Goal: Task Accomplishment & Management: Complete application form

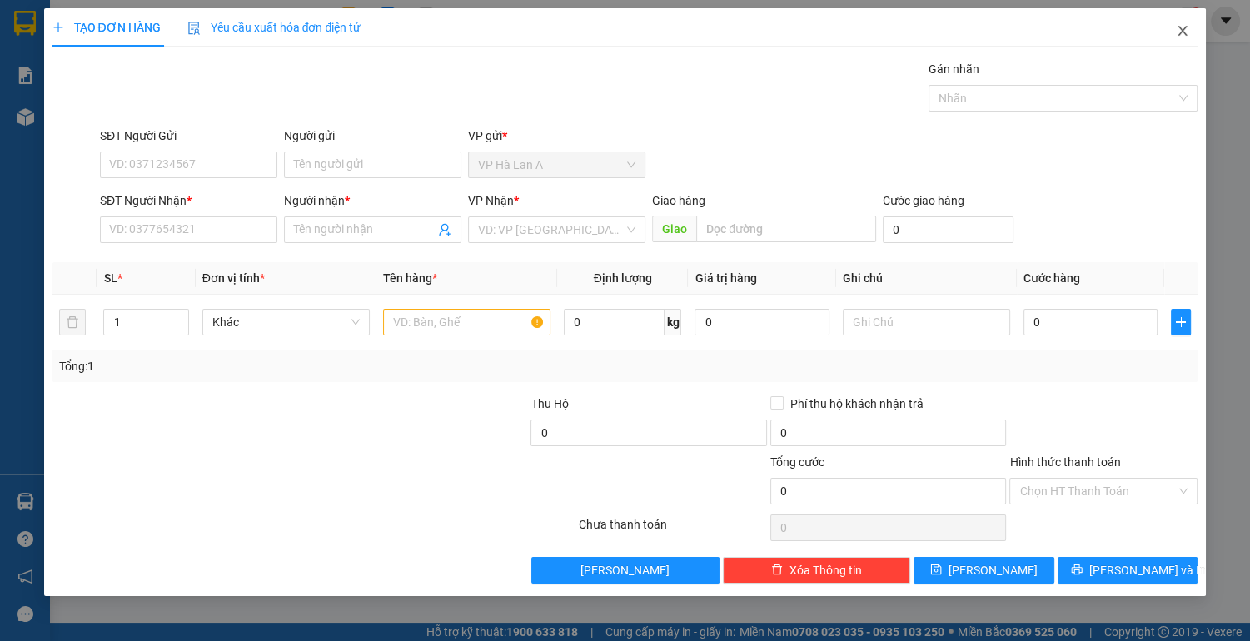
click at [1176, 22] on span "Close" at bounding box center [1182, 31] width 47 height 47
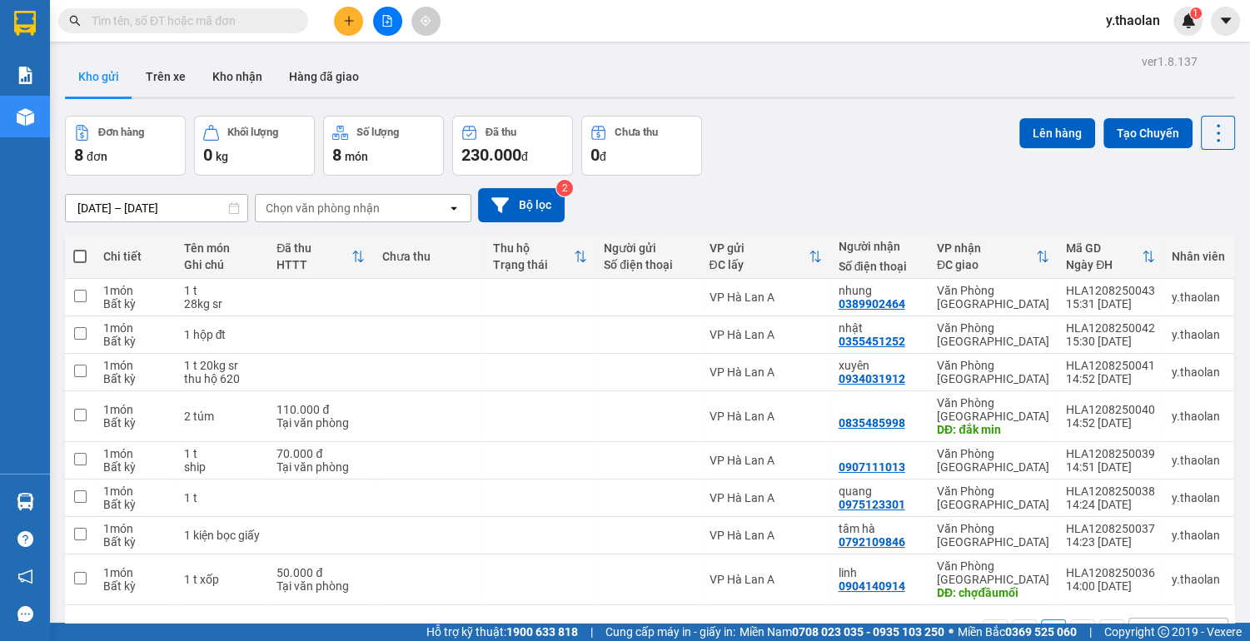
click at [351, 23] on icon "plus" at bounding box center [349, 21] width 12 height 12
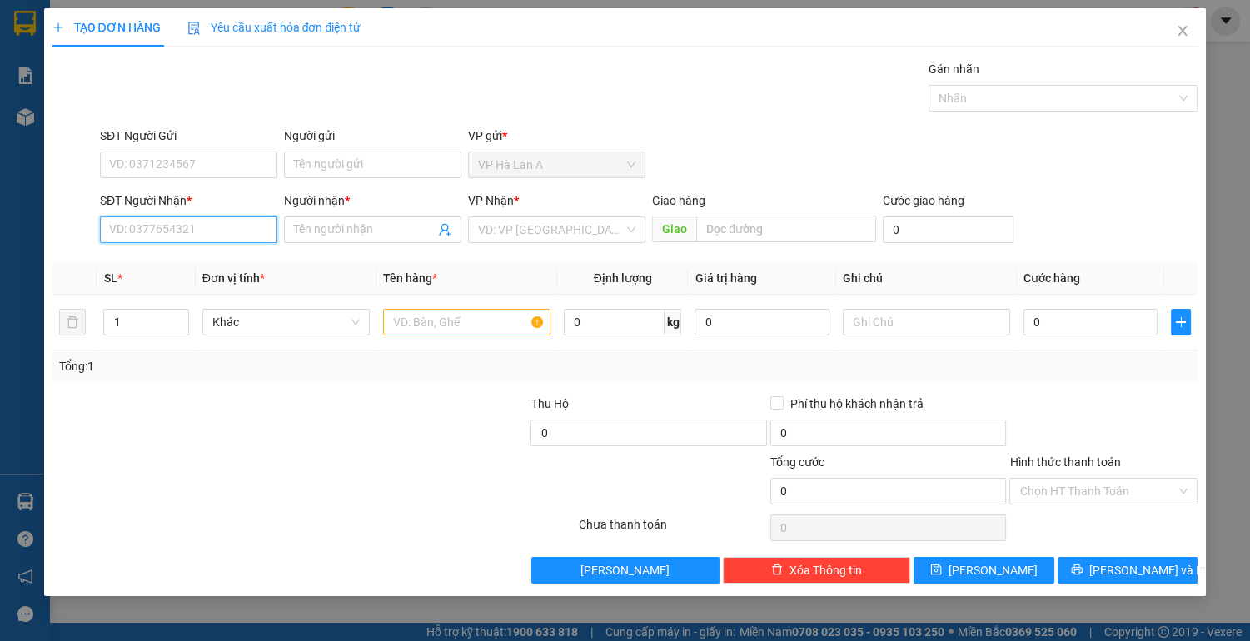
click at [197, 236] on input "SĐT Người Nhận *" at bounding box center [188, 229] width 177 height 27
click at [243, 261] on div "0902418123 - trúc" at bounding box center [188, 262] width 157 height 18
type input "0902418123"
type input "trúc"
type input "0902418123"
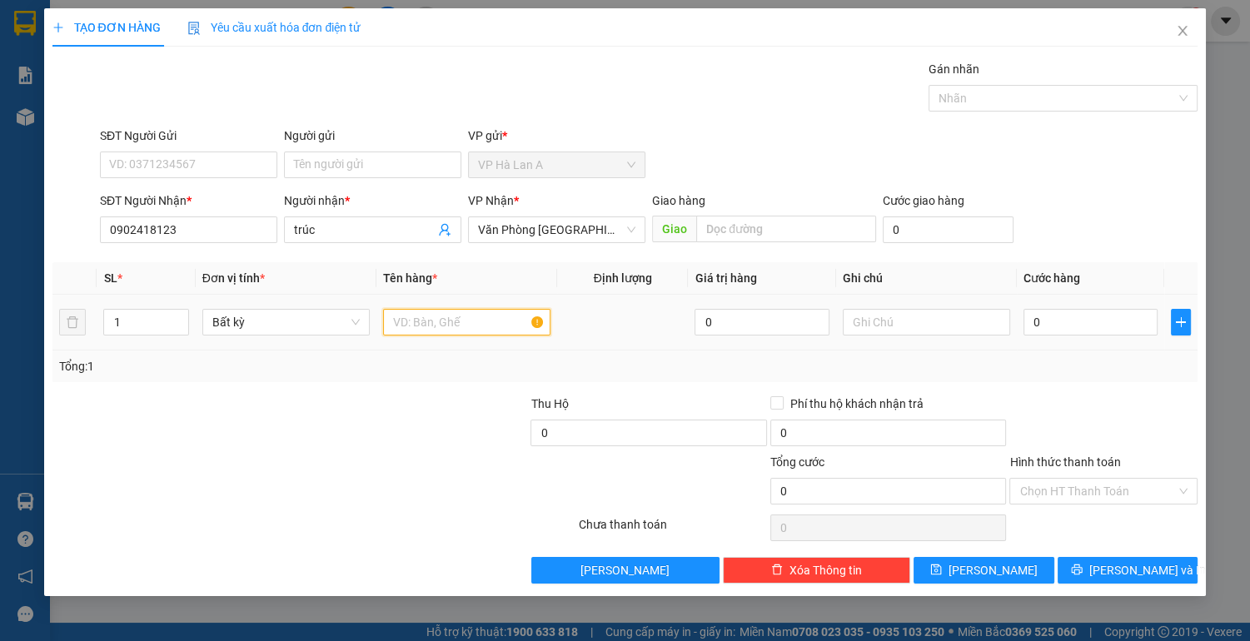
click at [433, 325] on input "text" at bounding box center [466, 322] width 167 height 27
type input "1 túm"
click at [890, 311] on input "text" at bounding box center [925, 322] width 167 height 27
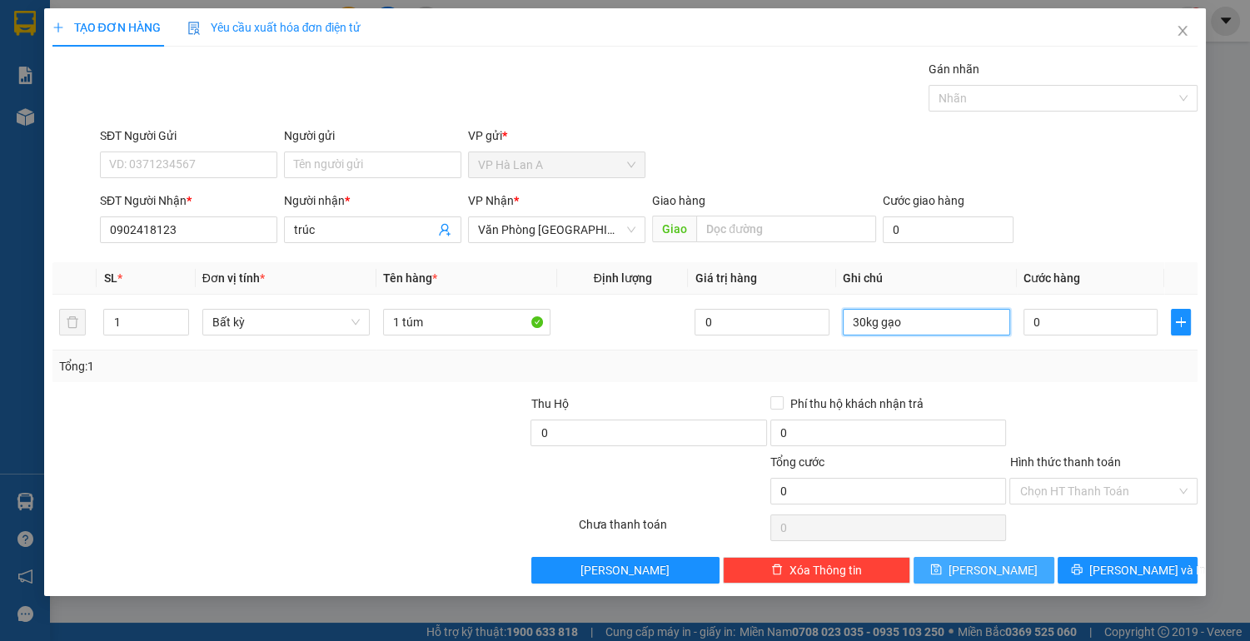
type input "30kg gạo"
click at [1000, 573] on span "[PERSON_NAME]" at bounding box center [992, 570] width 89 height 18
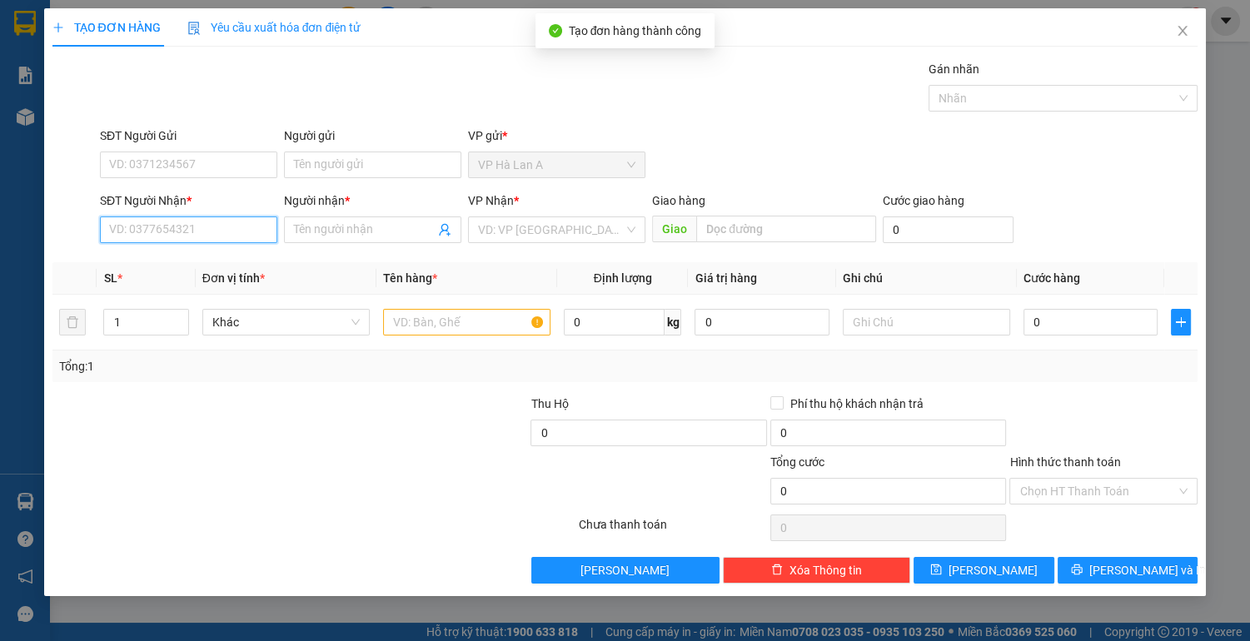
click at [192, 227] on input "SĐT Người Nhận *" at bounding box center [188, 229] width 177 height 27
type input "0979119955"
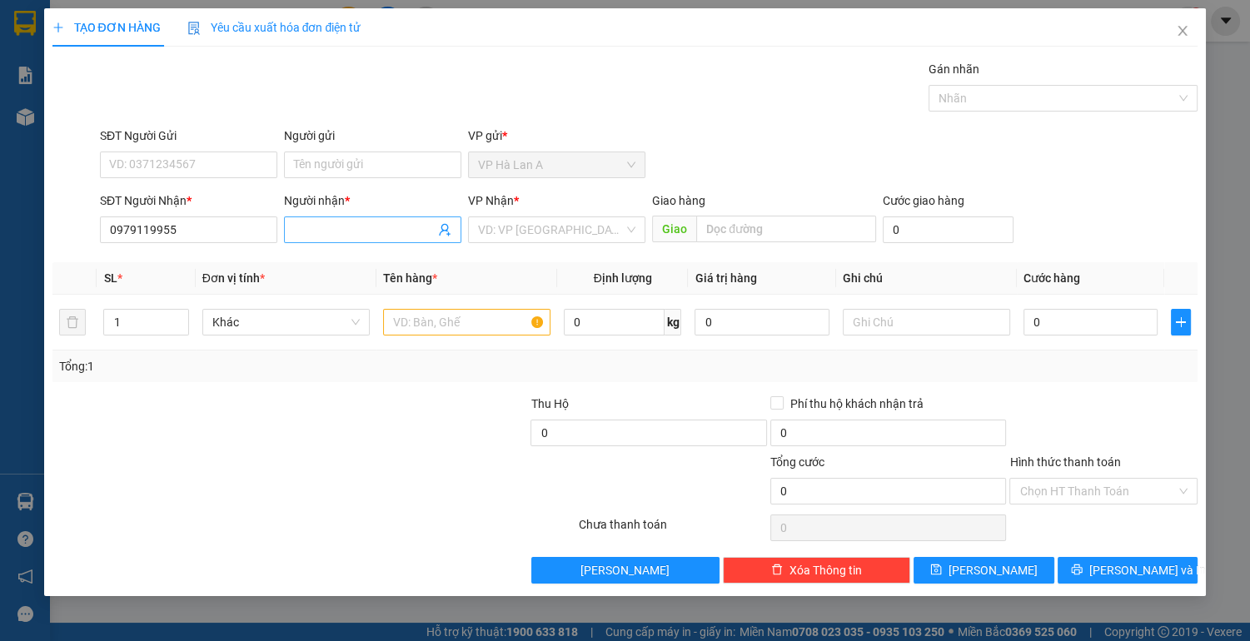
click at [322, 236] on input "Người nhận *" at bounding box center [364, 230] width 141 height 18
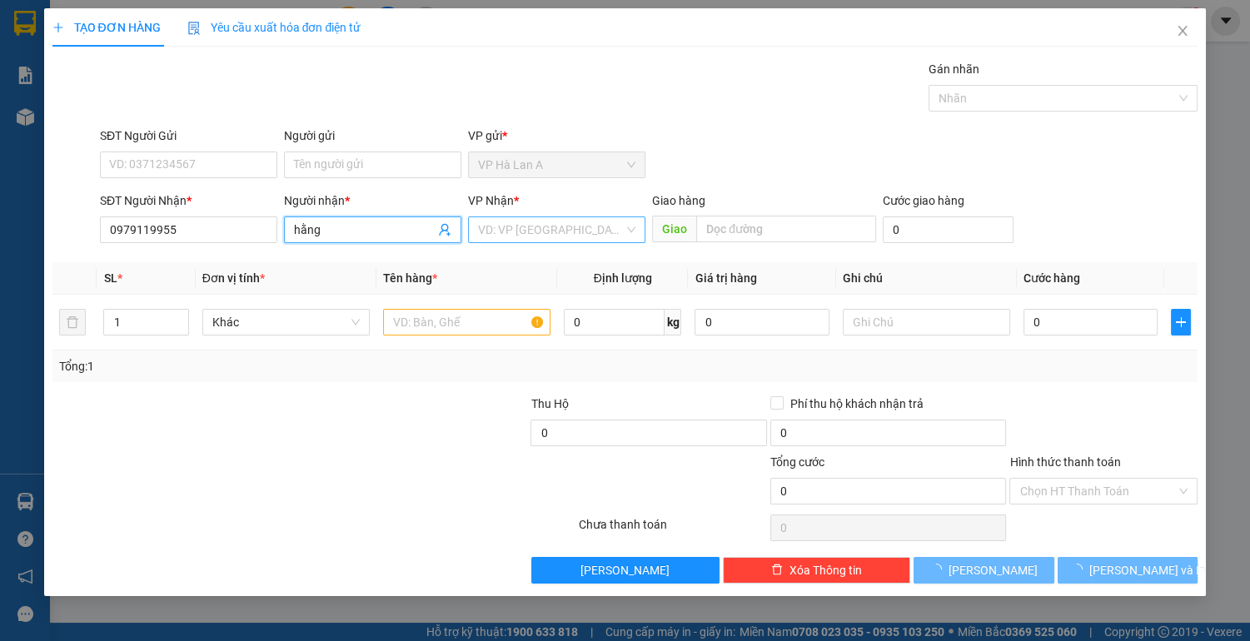
type input "hằng"
click at [556, 232] on input "search" at bounding box center [551, 229] width 146 height 25
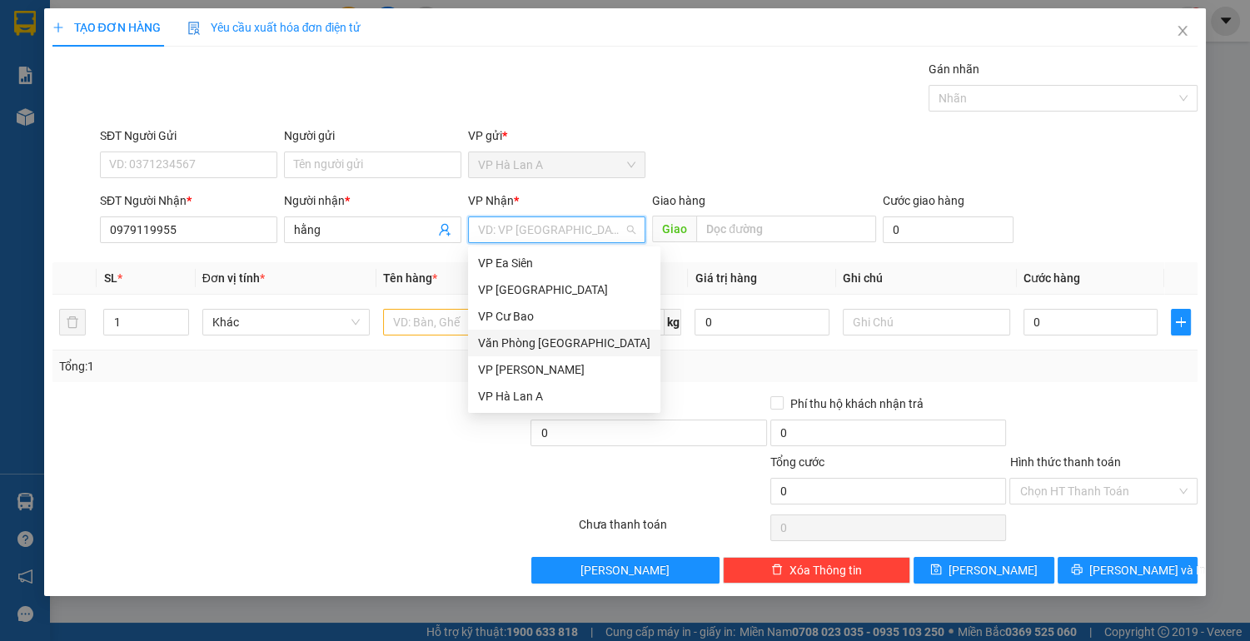
click at [563, 338] on div "Văn Phòng [GEOGRAPHIC_DATA]" at bounding box center [564, 343] width 172 height 18
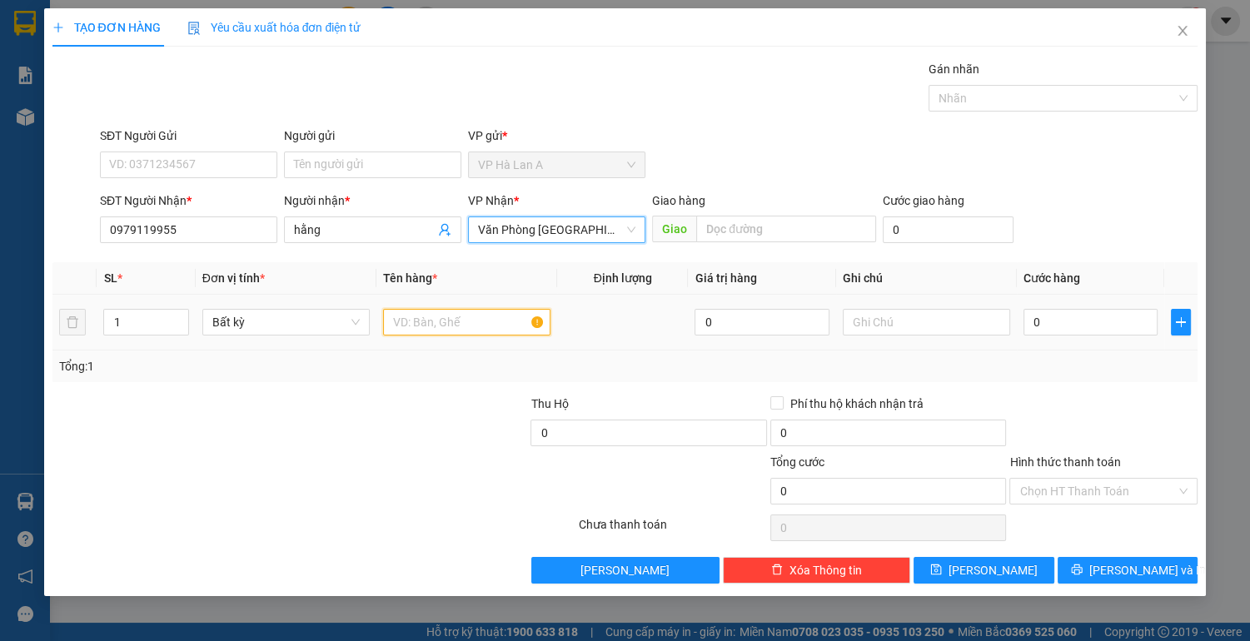
click at [423, 320] on input "text" at bounding box center [466, 322] width 167 height 27
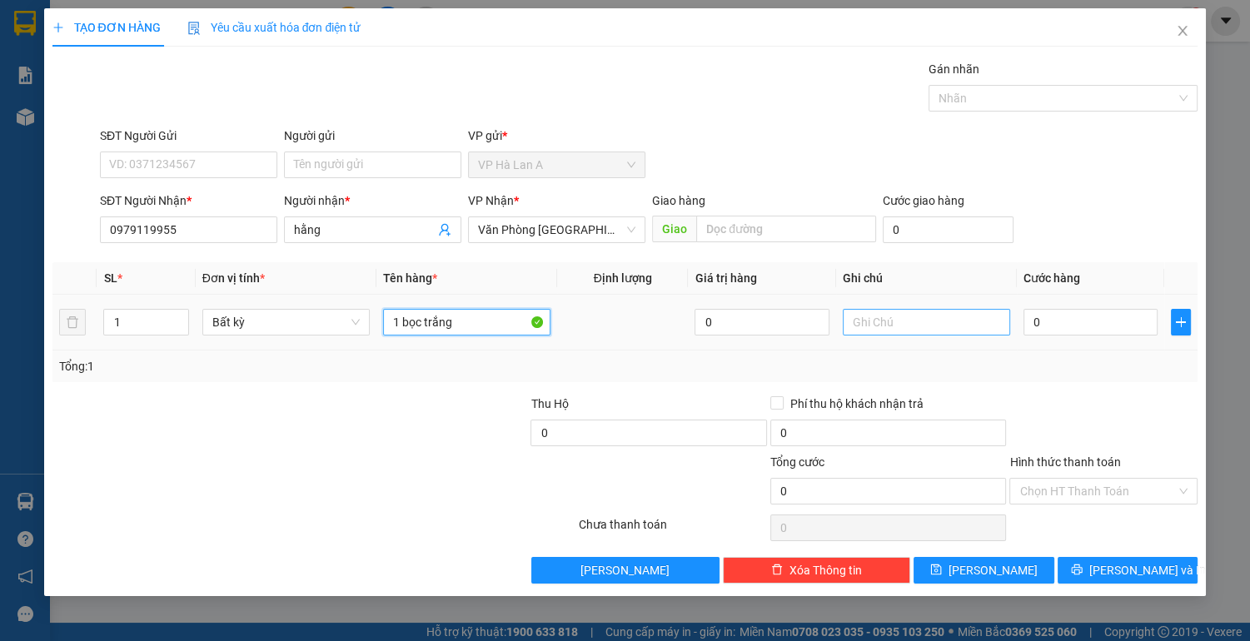
type input "1 bọc trắng"
click at [908, 333] on input "text" at bounding box center [925, 322] width 167 height 27
type input "40kg bơ"
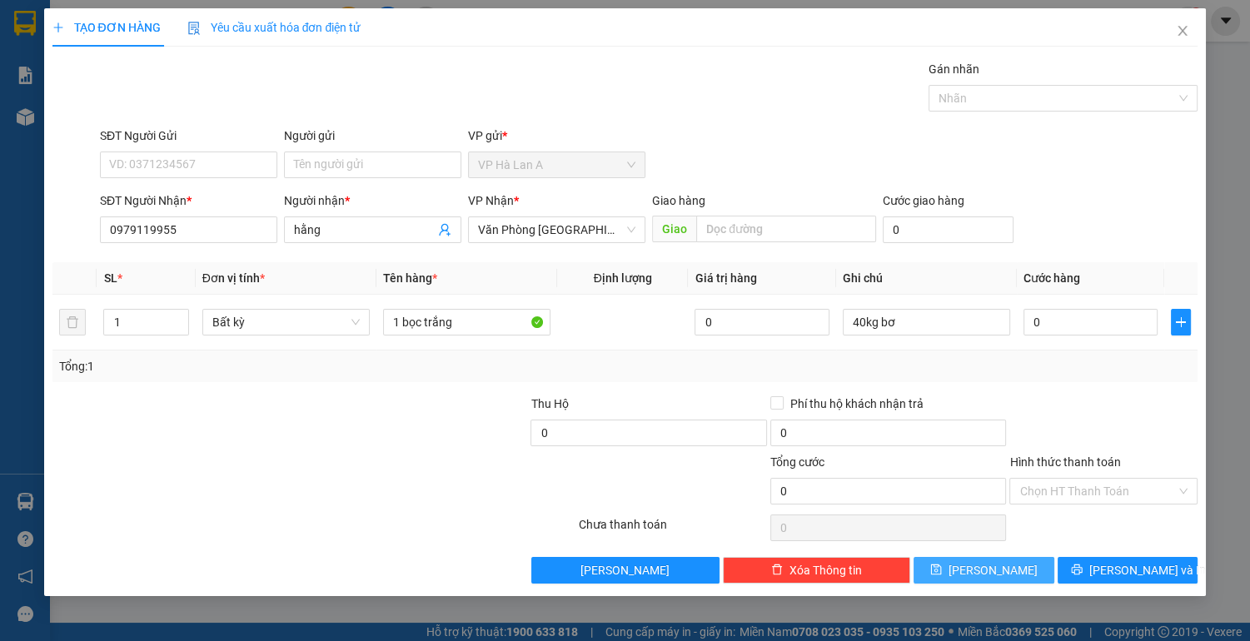
click at [977, 557] on button "[PERSON_NAME]" at bounding box center [983, 570] width 140 height 27
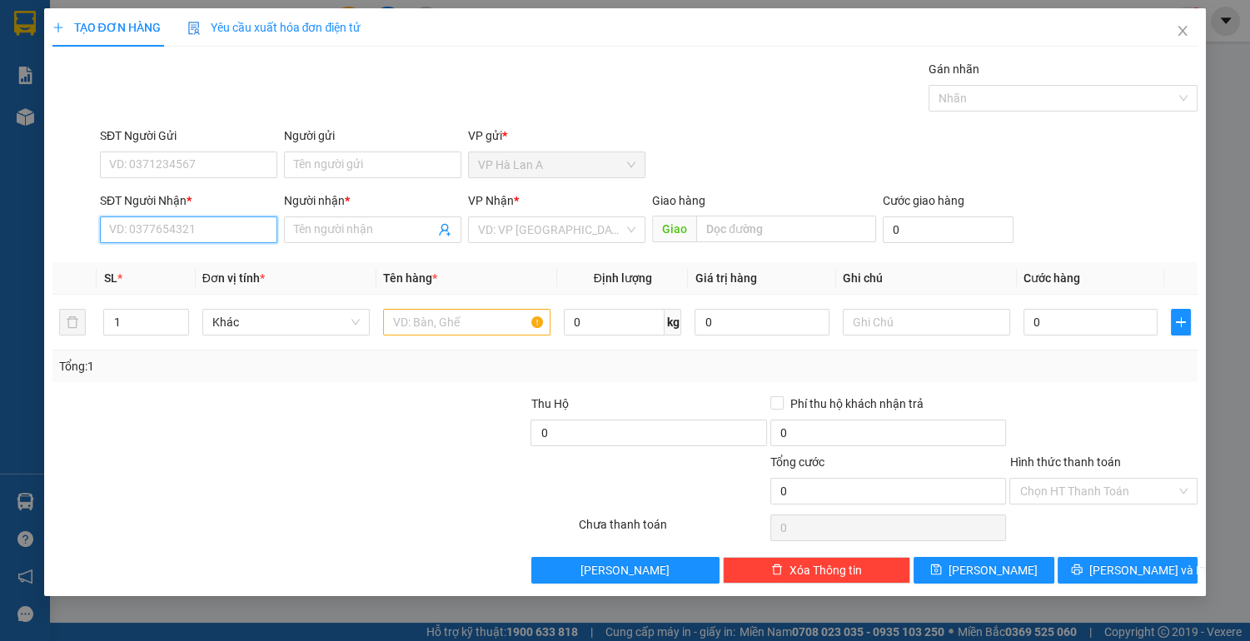
click at [230, 230] on input "SĐT Người Nhận *" at bounding box center [188, 229] width 177 height 27
click at [223, 231] on input "SĐT Người Nhận *" at bounding box center [188, 229] width 177 height 27
click at [193, 263] on div "0946291416 - hương" at bounding box center [188, 262] width 157 height 18
type input "0946291416"
type input "hương"
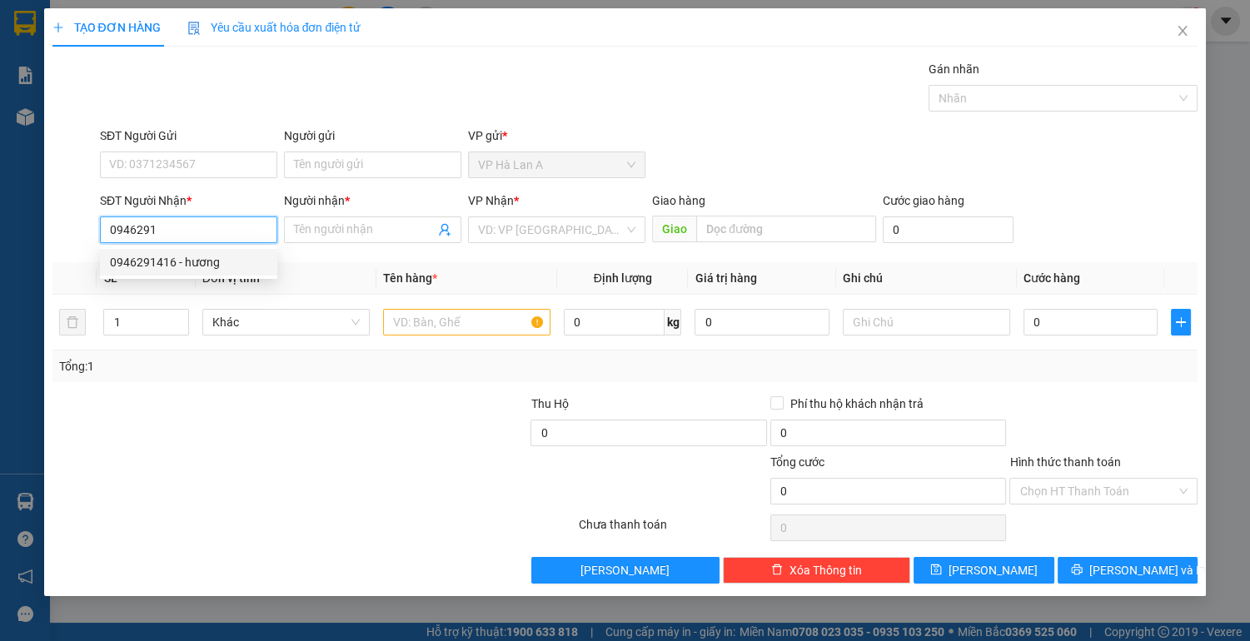
type input "cvtth"
type input "0946291416"
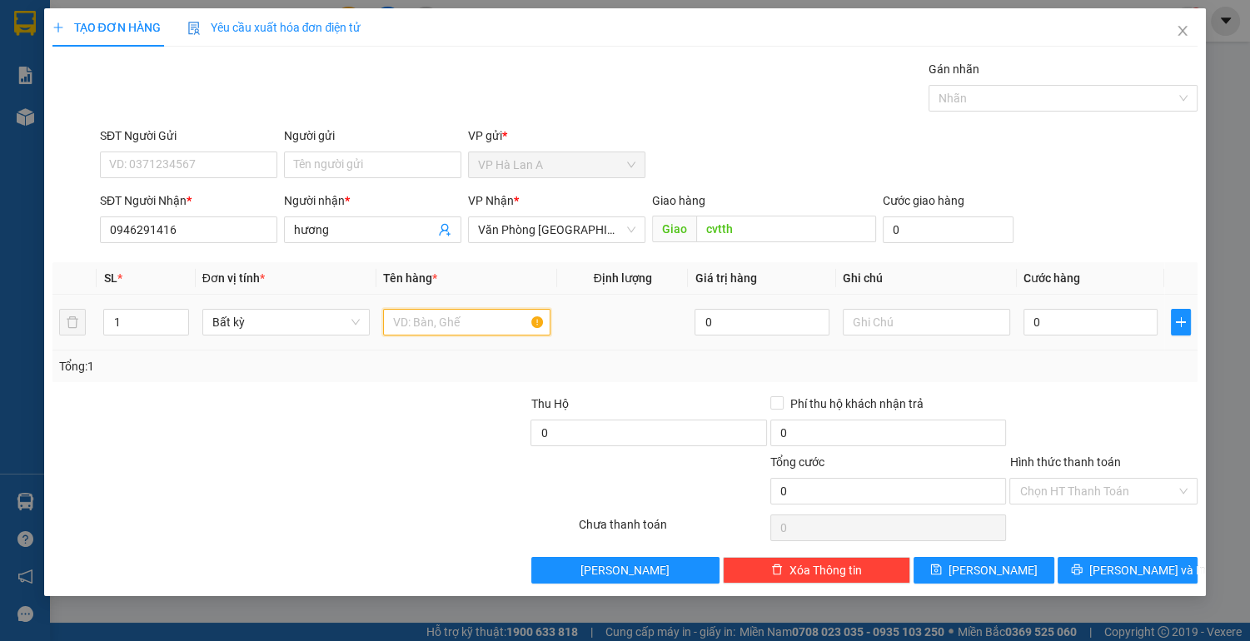
click at [432, 325] on input "text" at bounding box center [466, 322] width 167 height 27
type input "1 túm trắng"
click at [1057, 323] on input "0" at bounding box center [1090, 322] width 135 height 27
type input "3"
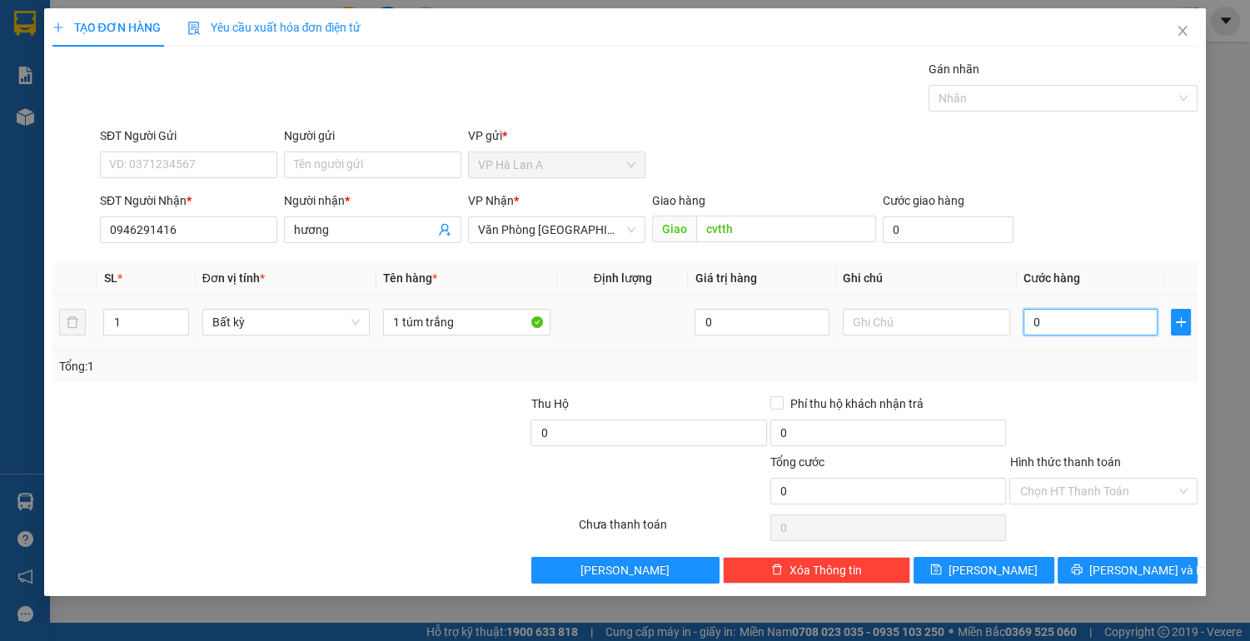
type input "3"
type input "30"
type input "30.000"
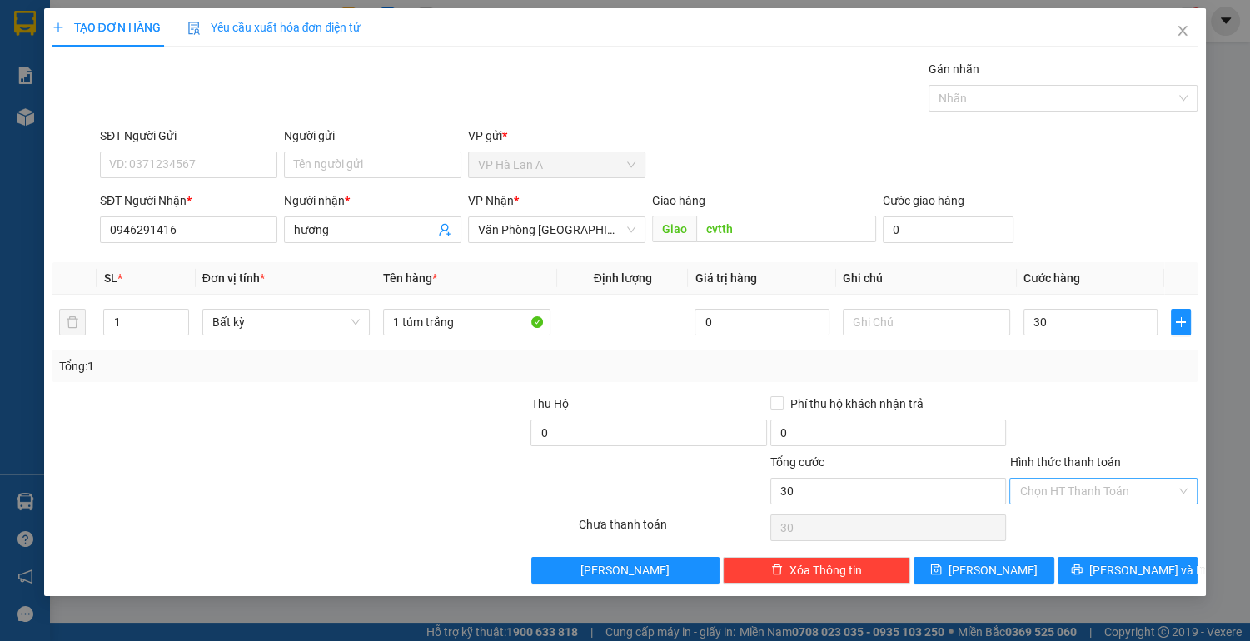
type input "30.000"
click at [1067, 495] on input "Hình thức thanh toán" at bounding box center [1097, 491] width 157 height 25
drag, startPoint x: 1072, startPoint y: 520, endPoint x: 1054, endPoint y: 519, distance: 18.3
click at [1070, 520] on div "Tại văn phòng" at bounding box center [1103, 523] width 168 height 18
type input "0"
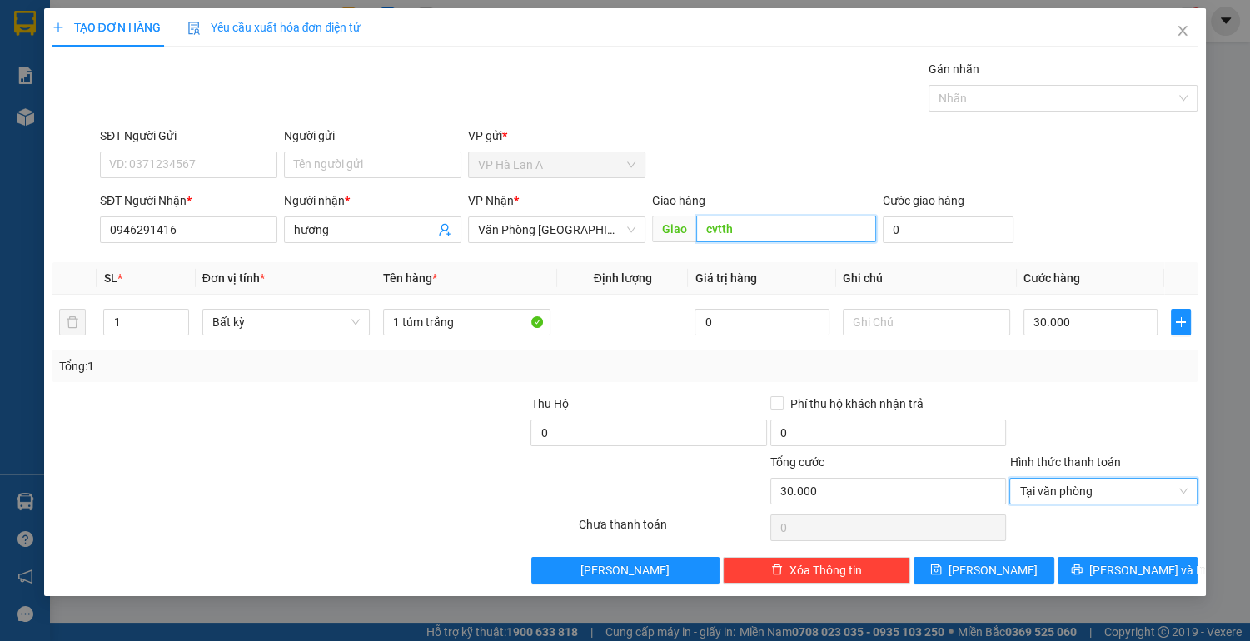
click at [758, 239] on input "cvtth" at bounding box center [785, 229] width 179 height 27
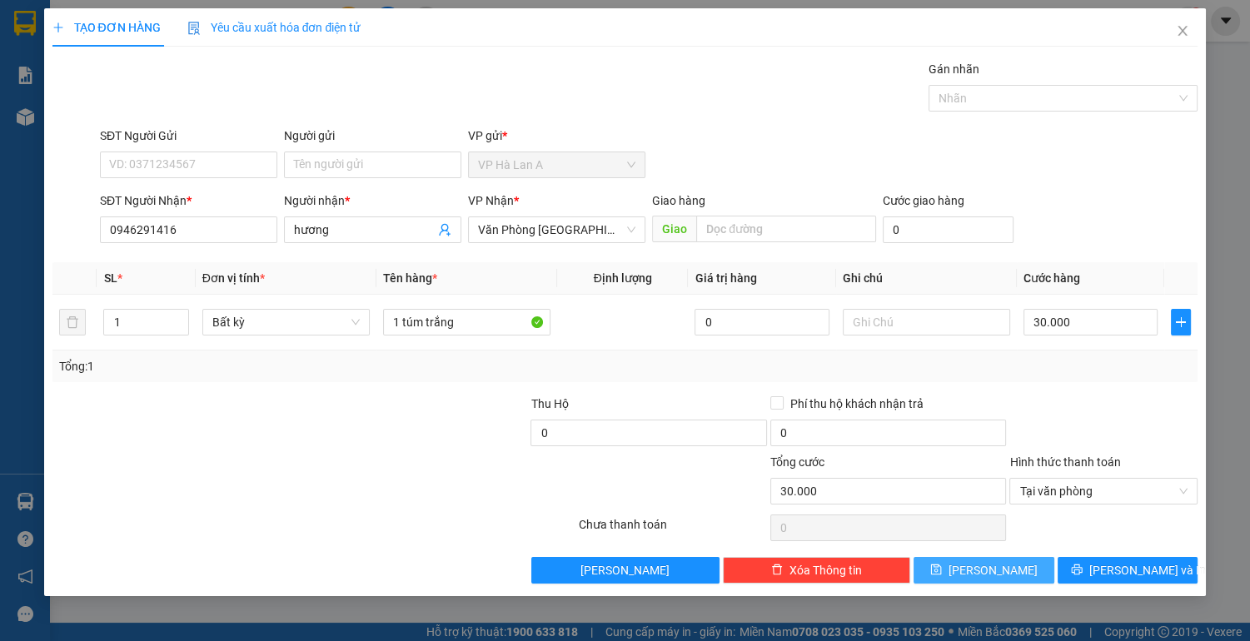
click at [997, 569] on span "[PERSON_NAME]" at bounding box center [992, 570] width 89 height 18
type input "0"
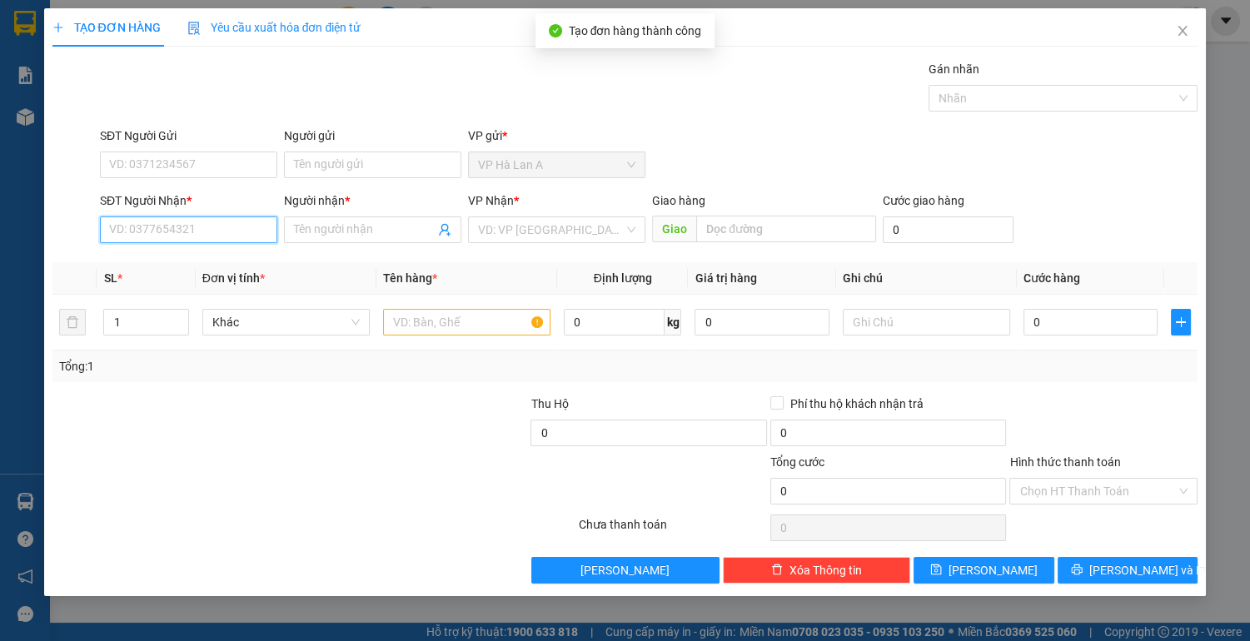
click at [231, 232] on input "SĐT Người Nhận *" at bounding box center [188, 229] width 177 height 27
click at [220, 257] on div "0854659864 - nhận cx 47" at bounding box center [188, 262] width 157 height 18
type input "0854659864"
type input "nhận cx 47"
type input "ccbd"
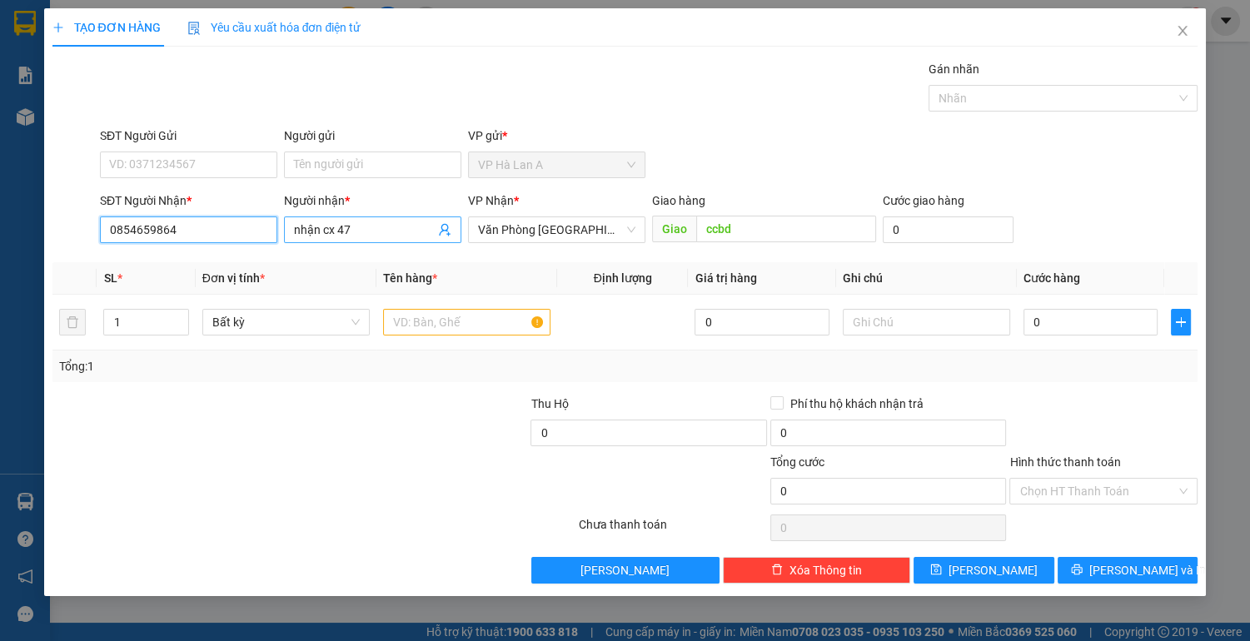
type input "0854659864"
click at [364, 230] on input "nhận cx 47" at bounding box center [364, 230] width 141 height 18
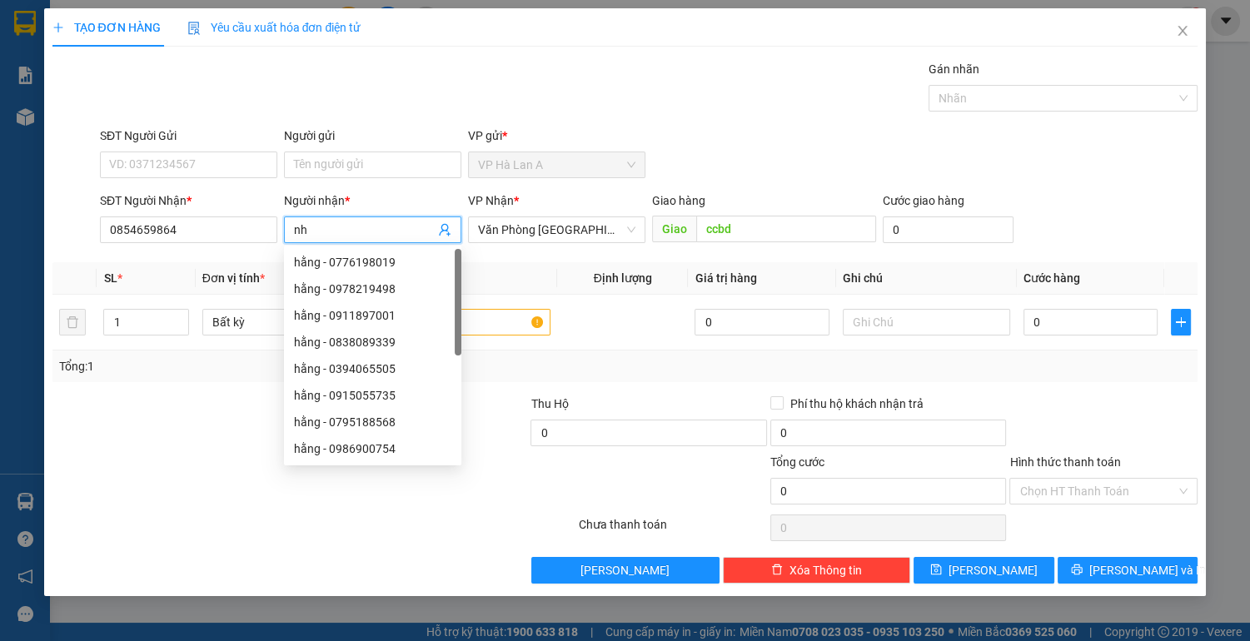
type input "n"
click at [502, 319] on input "text" at bounding box center [466, 322] width 167 height 27
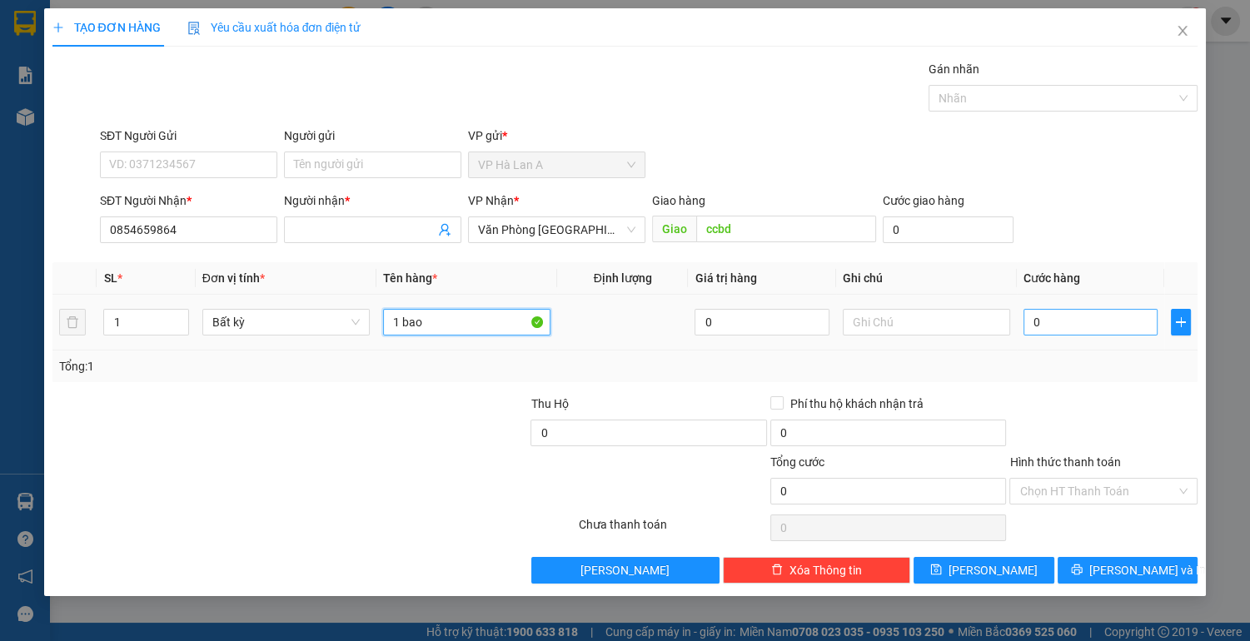
type input "1 bao"
click at [1069, 325] on input "0" at bounding box center [1090, 322] width 135 height 27
type input "7"
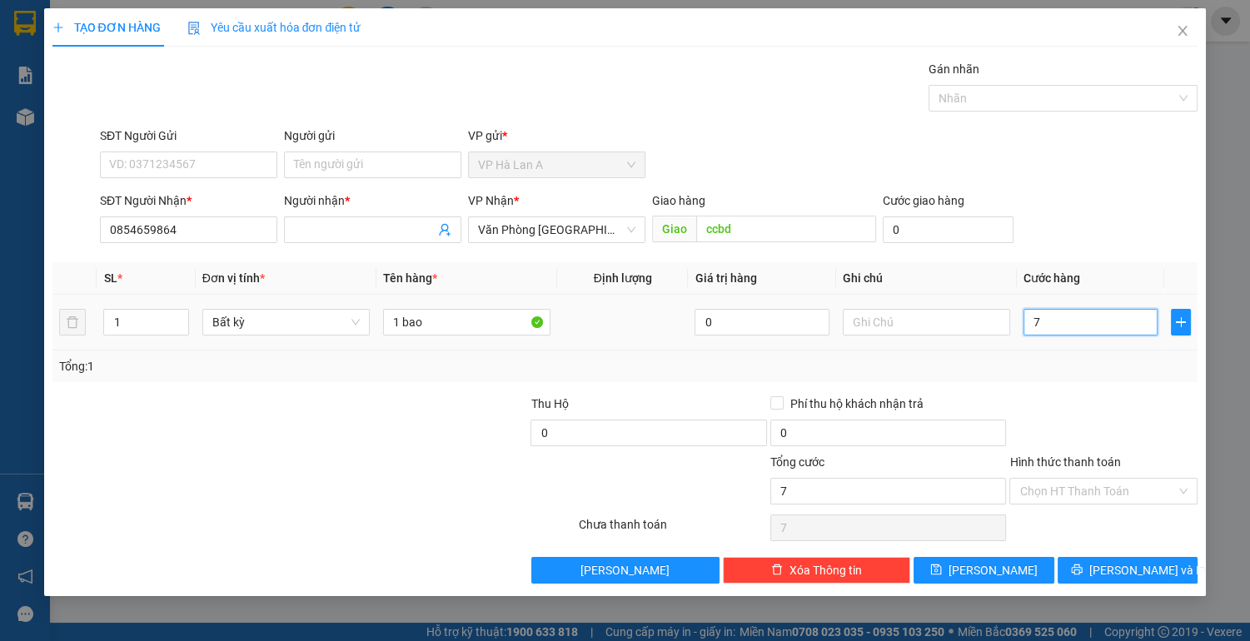
type input "70"
type input "70.000"
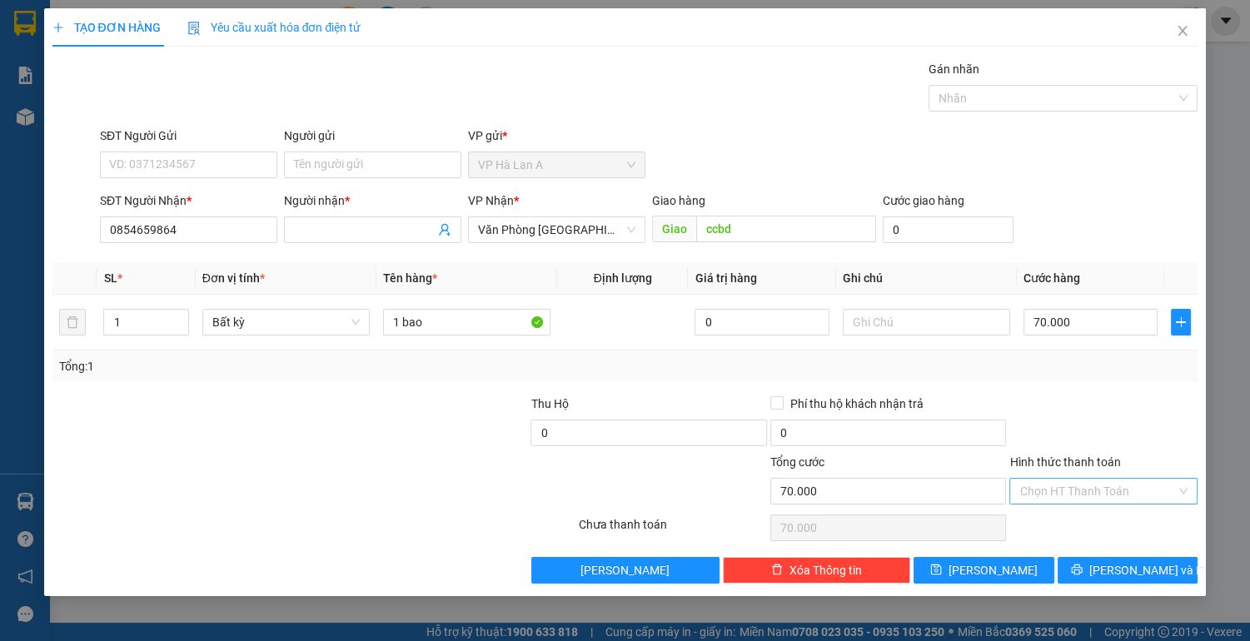
click at [1056, 488] on input "Hình thức thanh toán" at bounding box center [1097, 491] width 157 height 25
click at [1052, 529] on div "Tại văn phòng" at bounding box center [1103, 523] width 168 height 18
type input "0"
click at [1010, 569] on button "[PERSON_NAME]" at bounding box center [983, 570] width 140 height 27
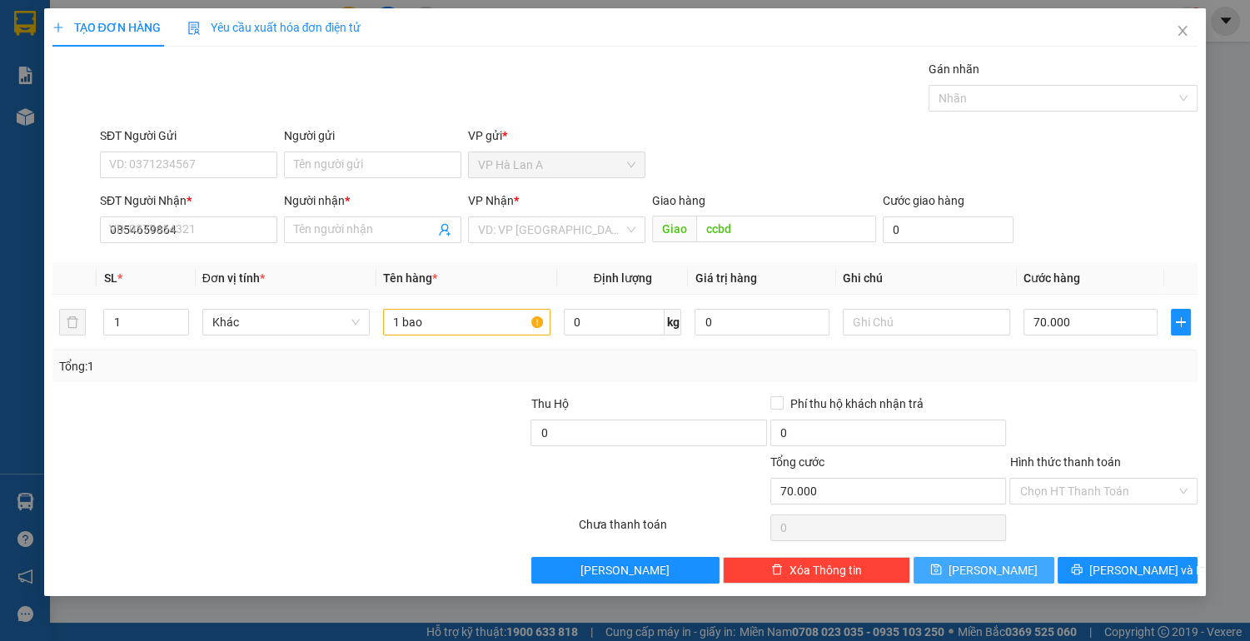
type input "0"
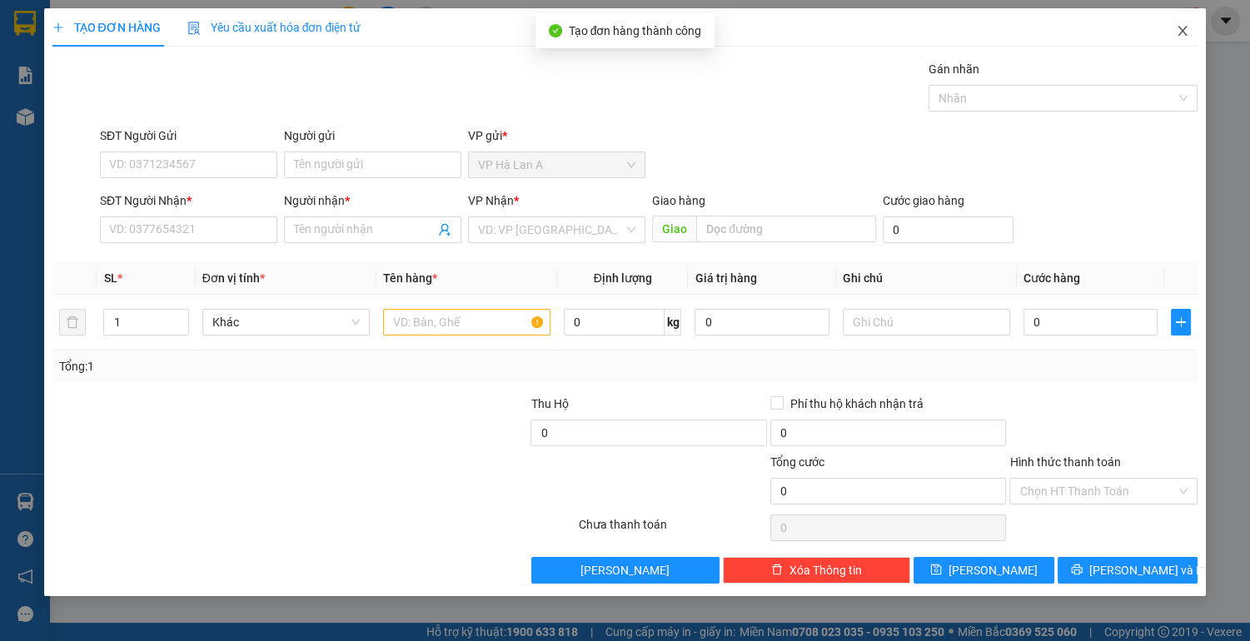
click at [1181, 31] on icon "close" at bounding box center [1182, 31] width 9 height 10
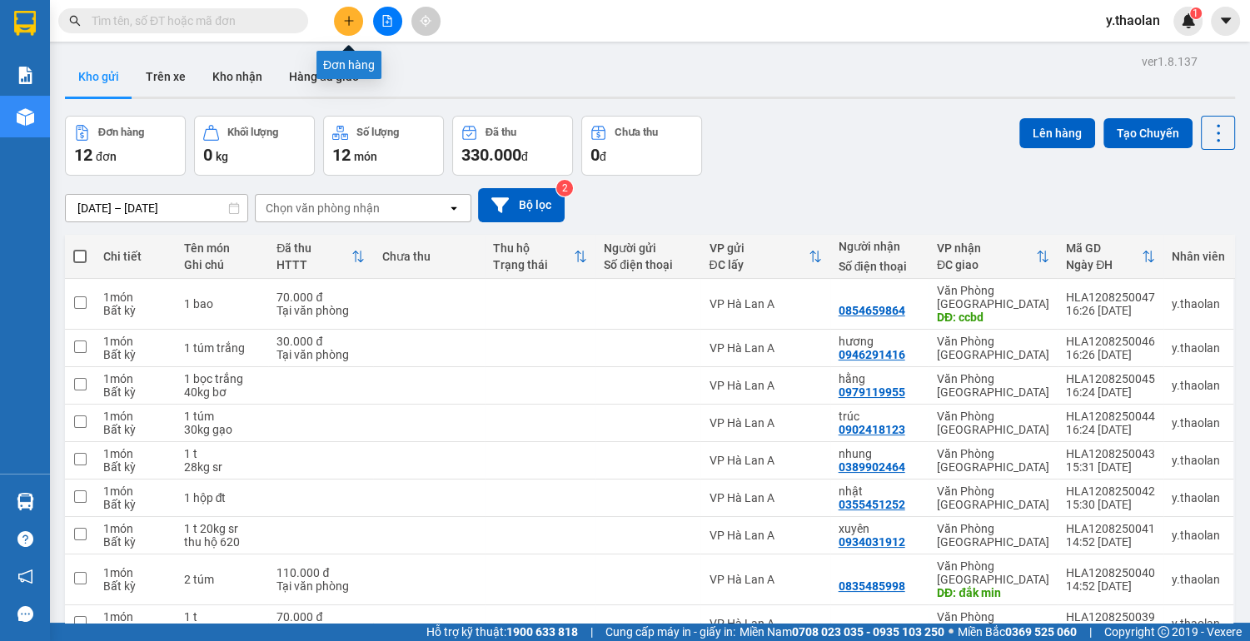
click at [345, 16] on icon "plus" at bounding box center [349, 21] width 12 height 12
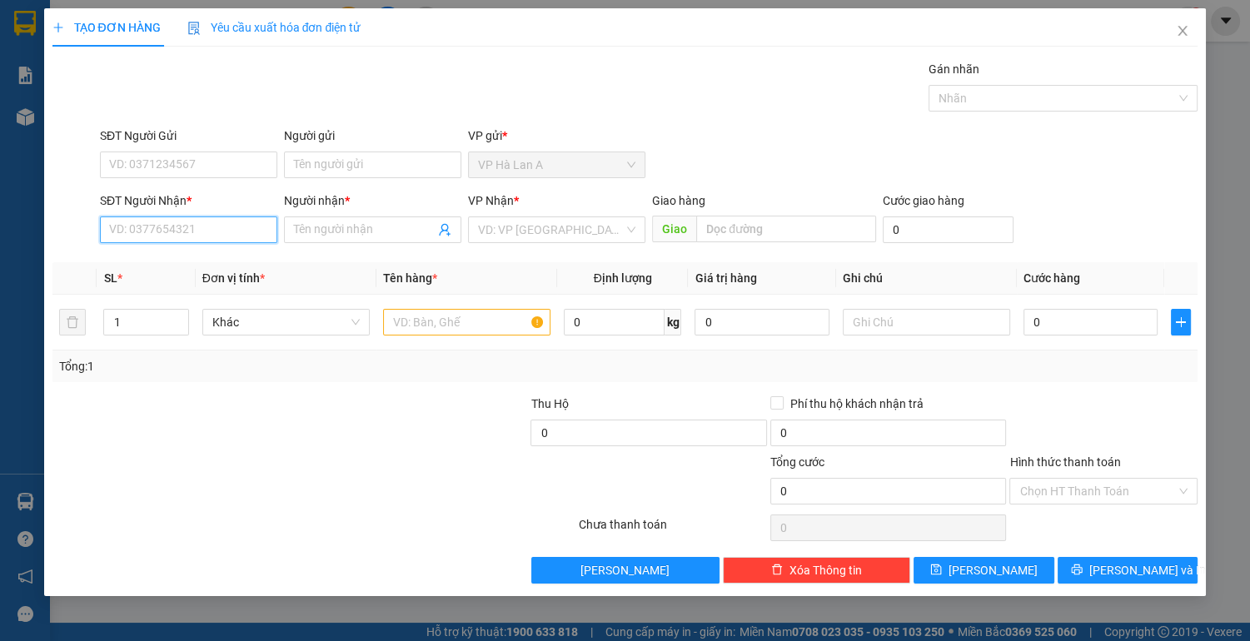
click at [172, 226] on input "SĐT Người Nhận *" at bounding box center [188, 229] width 177 height 27
click at [179, 266] on div "0906611531 - hiệp" at bounding box center [188, 262] width 157 height 18
type input "0906611531"
type input "hiệp"
type input "0906611531"
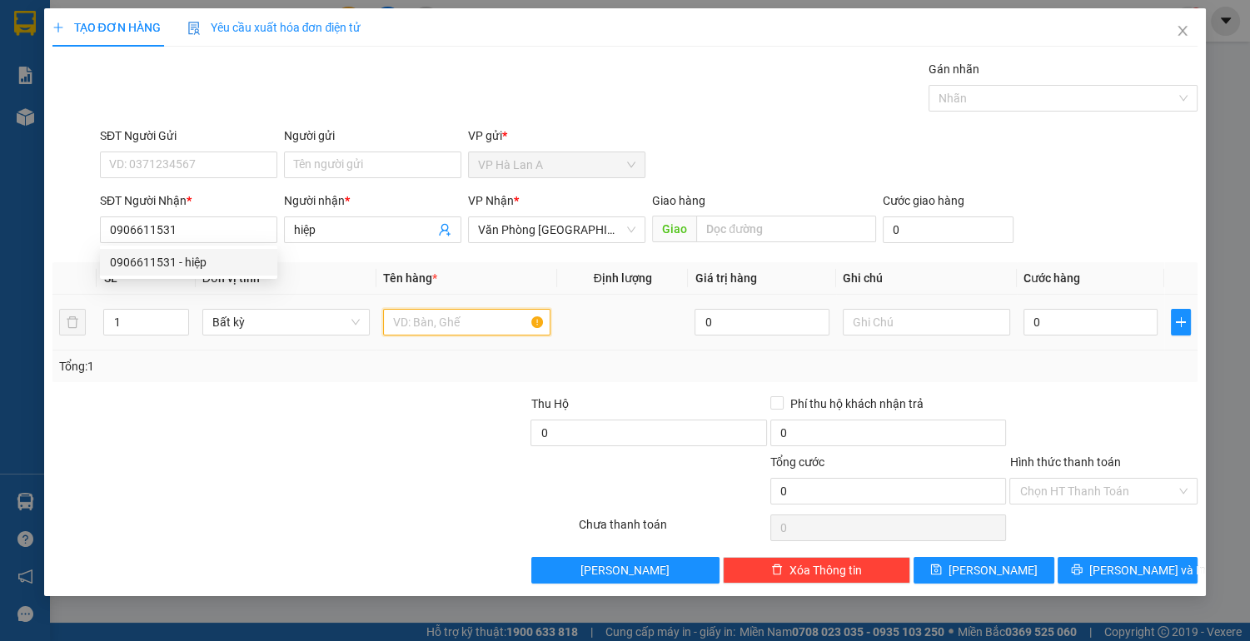
click at [414, 310] on input "text" at bounding box center [466, 322] width 167 height 27
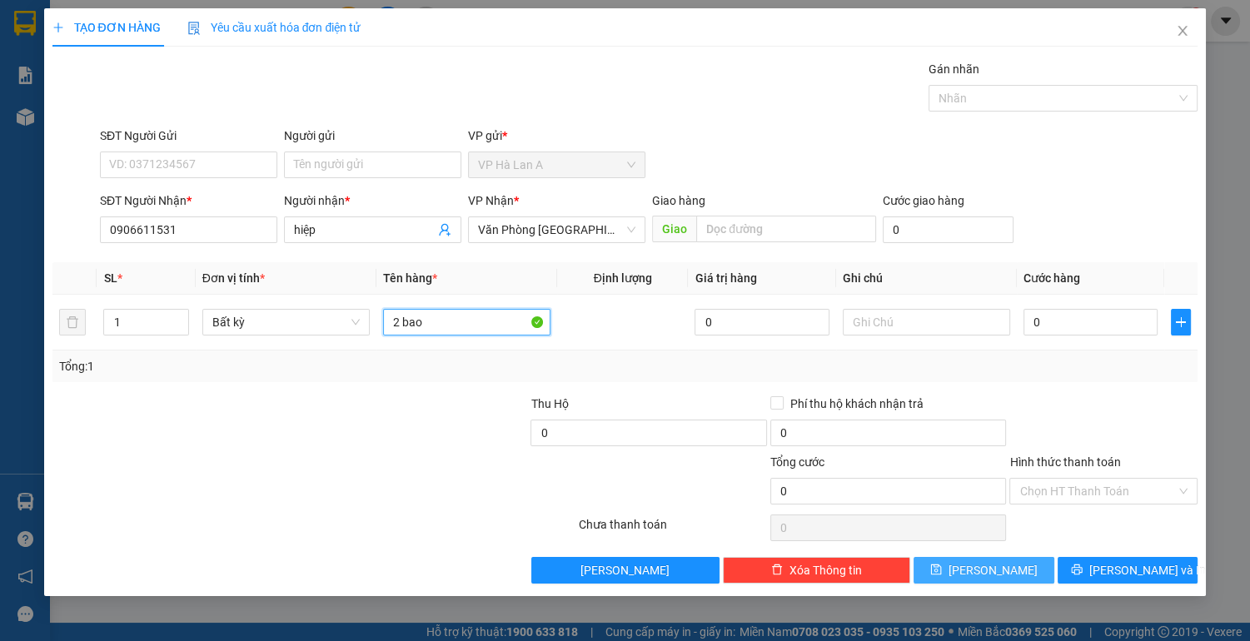
type input "2 bao"
click at [986, 574] on span "[PERSON_NAME]" at bounding box center [992, 570] width 89 height 18
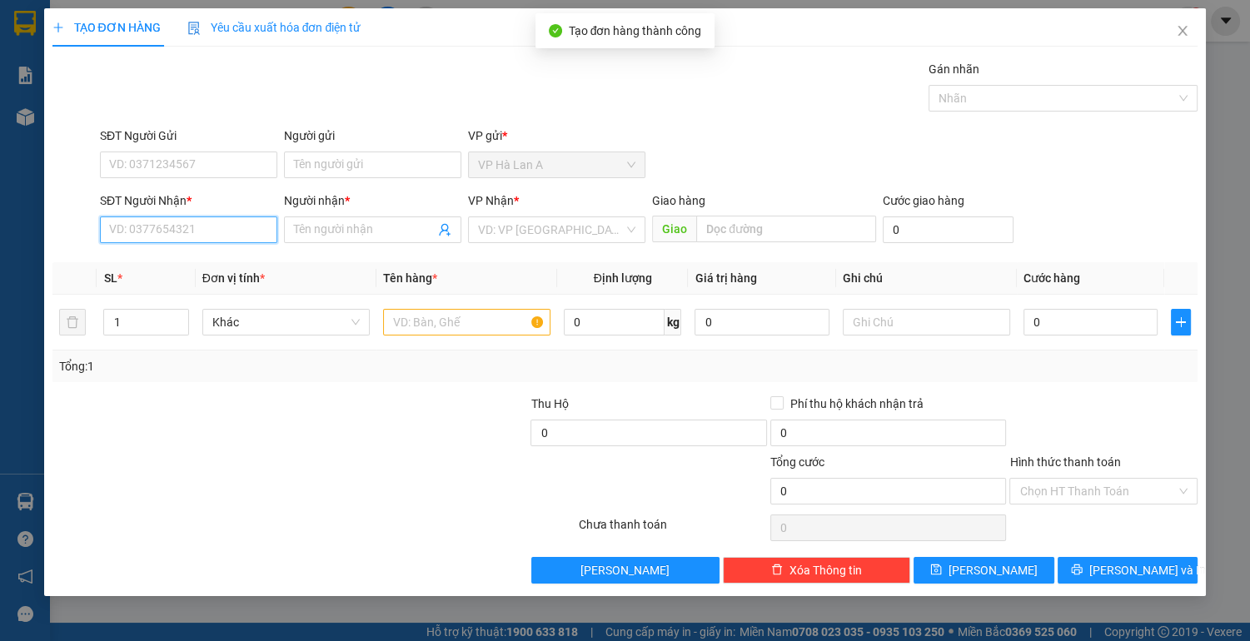
click at [232, 230] on input "SĐT Người Nhận *" at bounding box center [188, 229] width 177 height 27
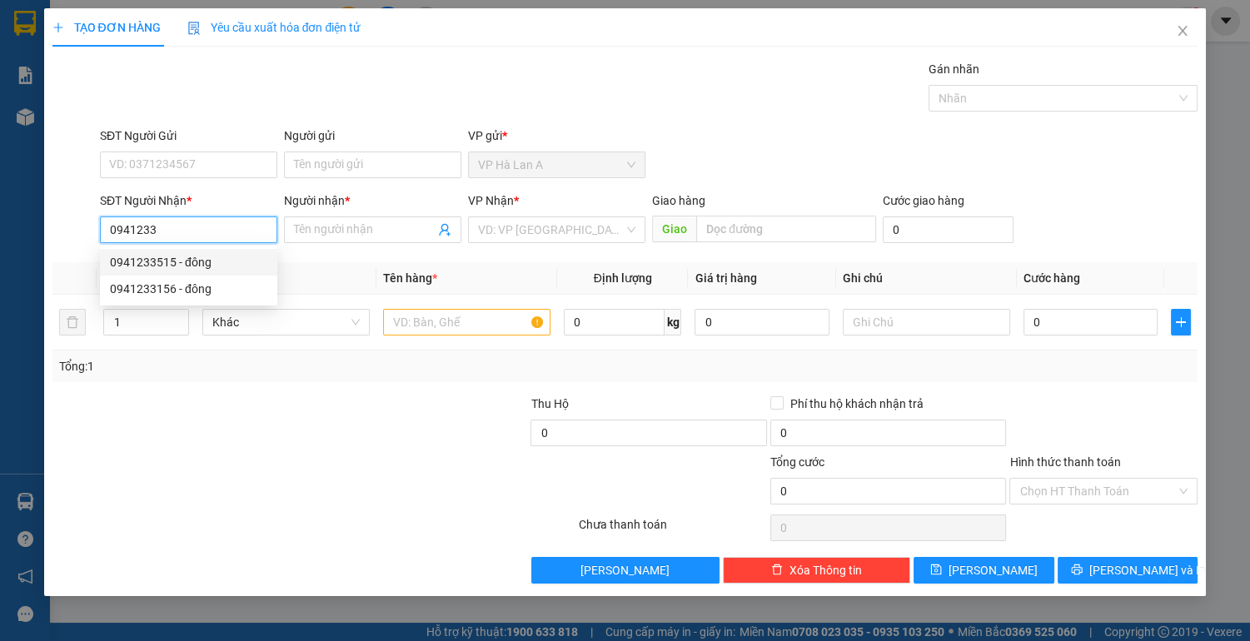
click at [207, 256] on div "0941233515 - đông" at bounding box center [188, 262] width 157 height 18
type input "0941233515"
type input "đông"
type input "0941233515"
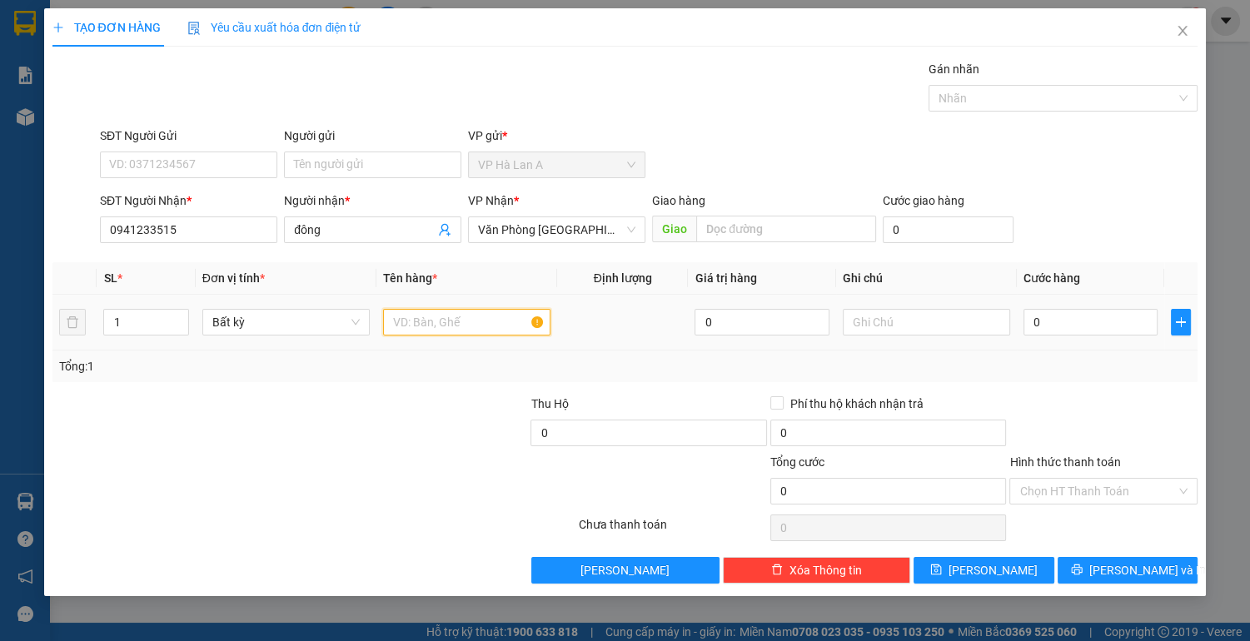
click at [423, 322] on input "text" at bounding box center [466, 322] width 167 height 27
type input "1 t"
click at [896, 318] on input "text" at bounding box center [925, 322] width 167 height 27
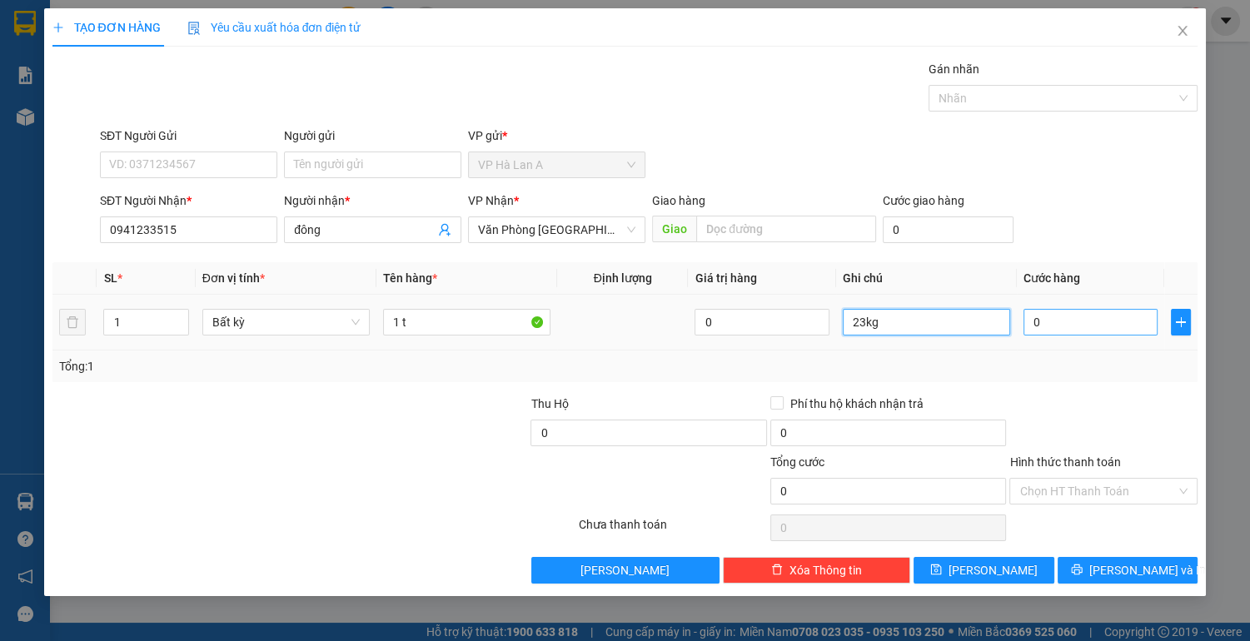
type input "23kg"
click at [1068, 319] on input "0" at bounding box center [1090, 322] width 135 height 27
type input "6"
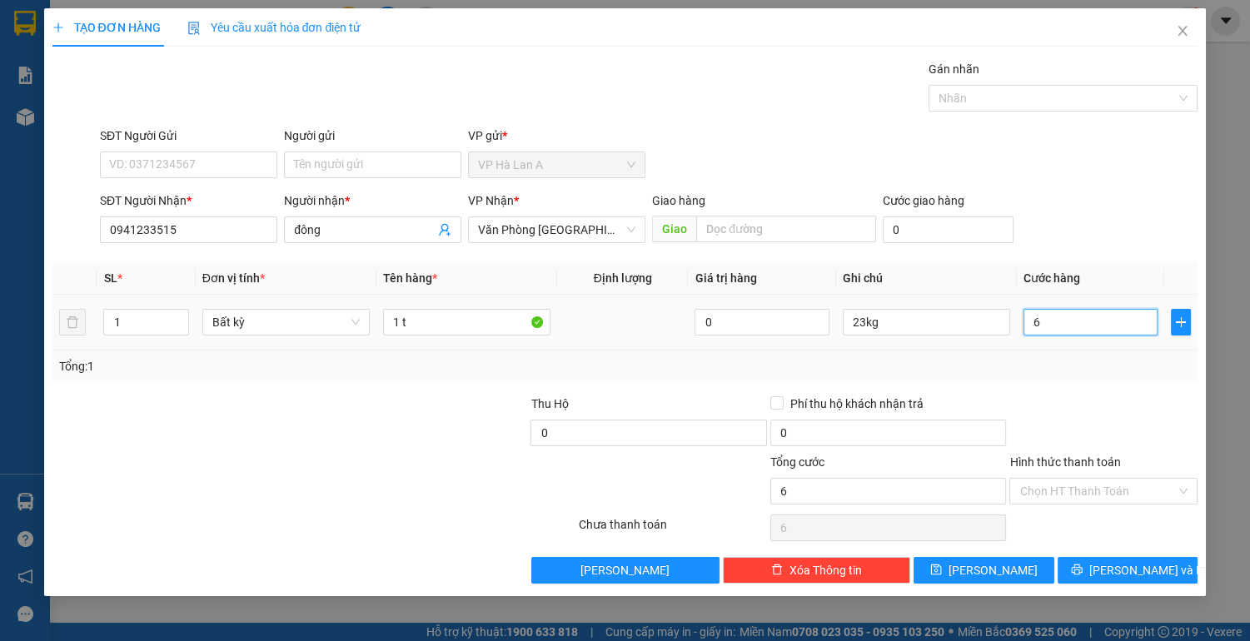
type input "60"
type input "60.000"
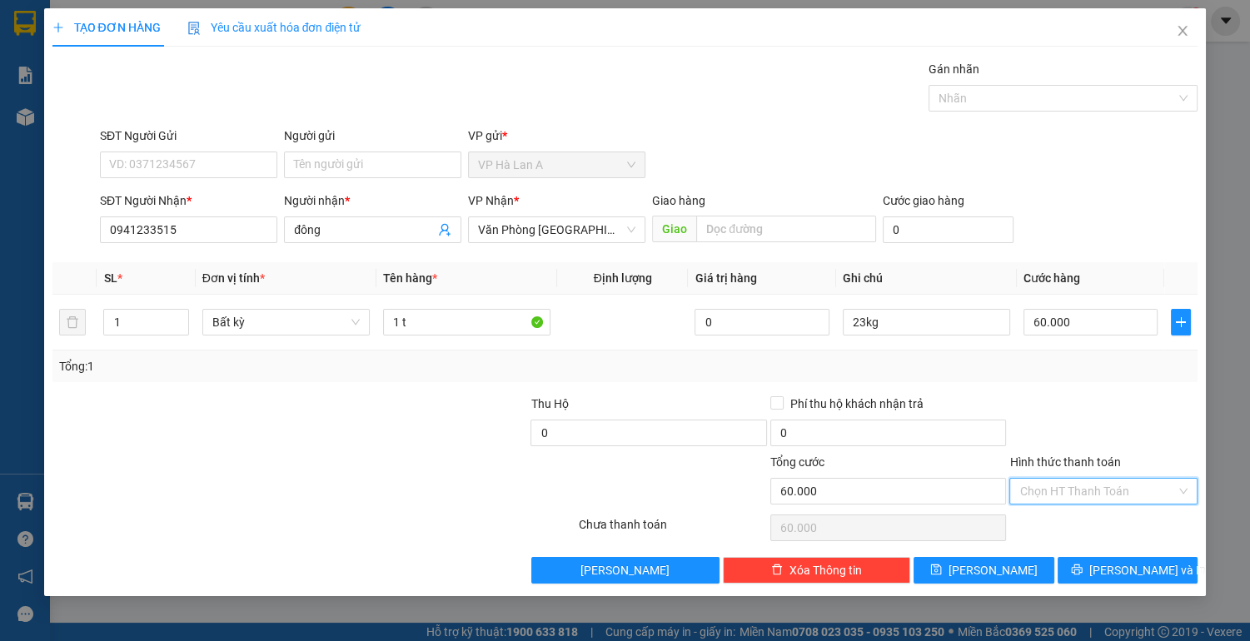
click at [1049, 489] on input "Hình thức thanh toán" at bounding box center [1097, 491] width 157 height 25
click at [1059, 515] on div "Tại văn phòng" at bounding box center [1103, 523] width 168 height 18
type input "0"
click at [1001, 566] on span "[PERSON_NAME]" at bounding box center [992, 570] width 89 height 18
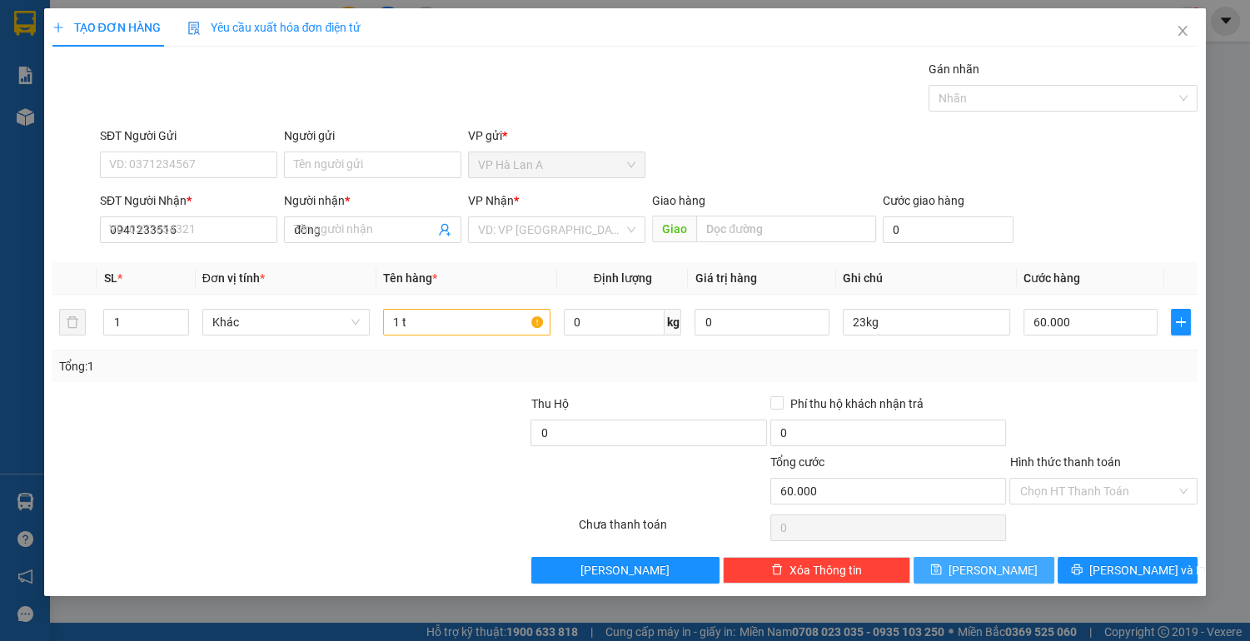
type input "0"
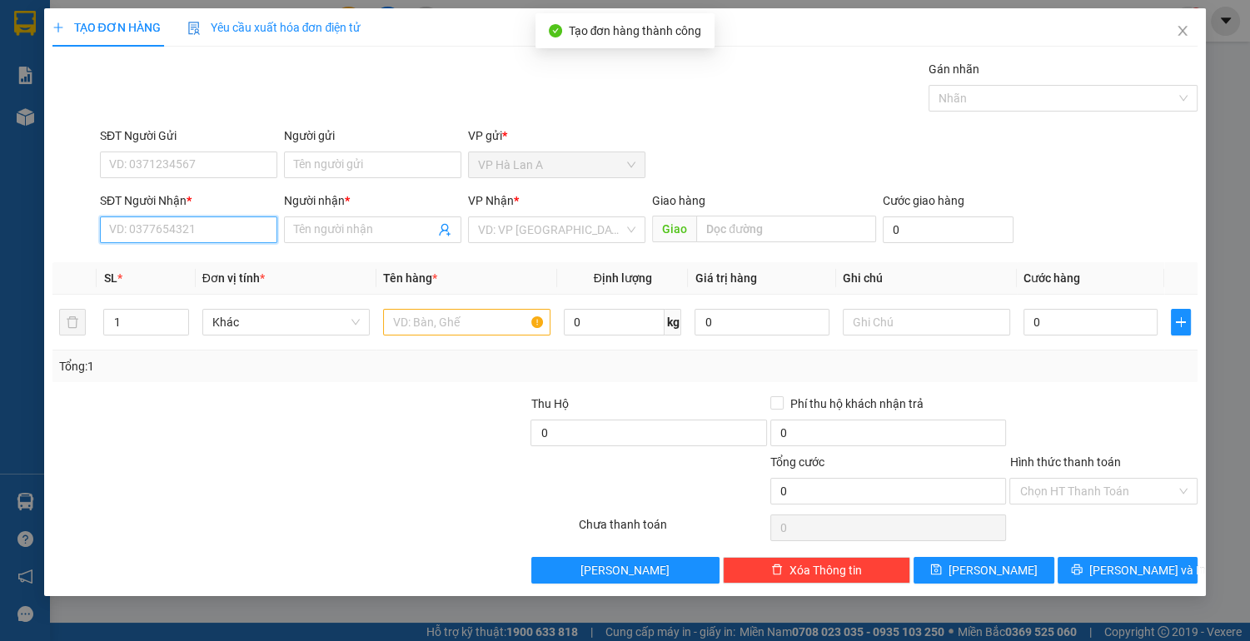
click at [186, 226] on input "SĐT Người Nhận *" at bounding box center [188, 229] width 177 height 27
click at [1180, 32] on icon "close" at bounding box center [1181, 30] width 13 height 13
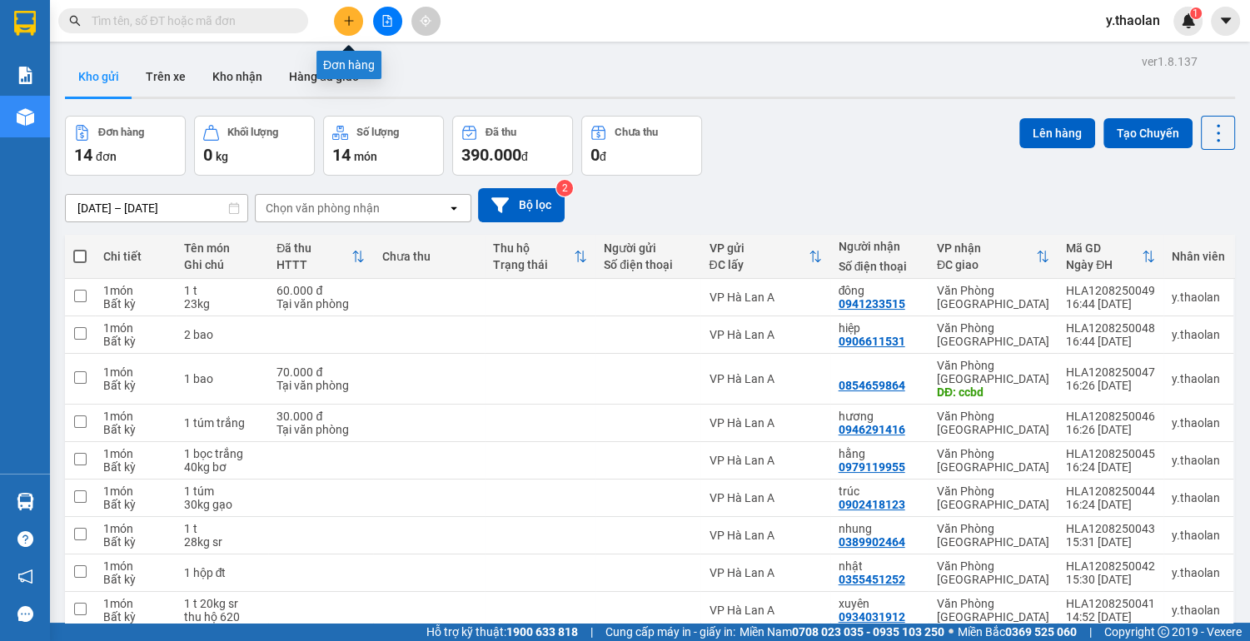
click at [350, 21] on icon "plus" at bounding box center [349, 21] width 12 height 12
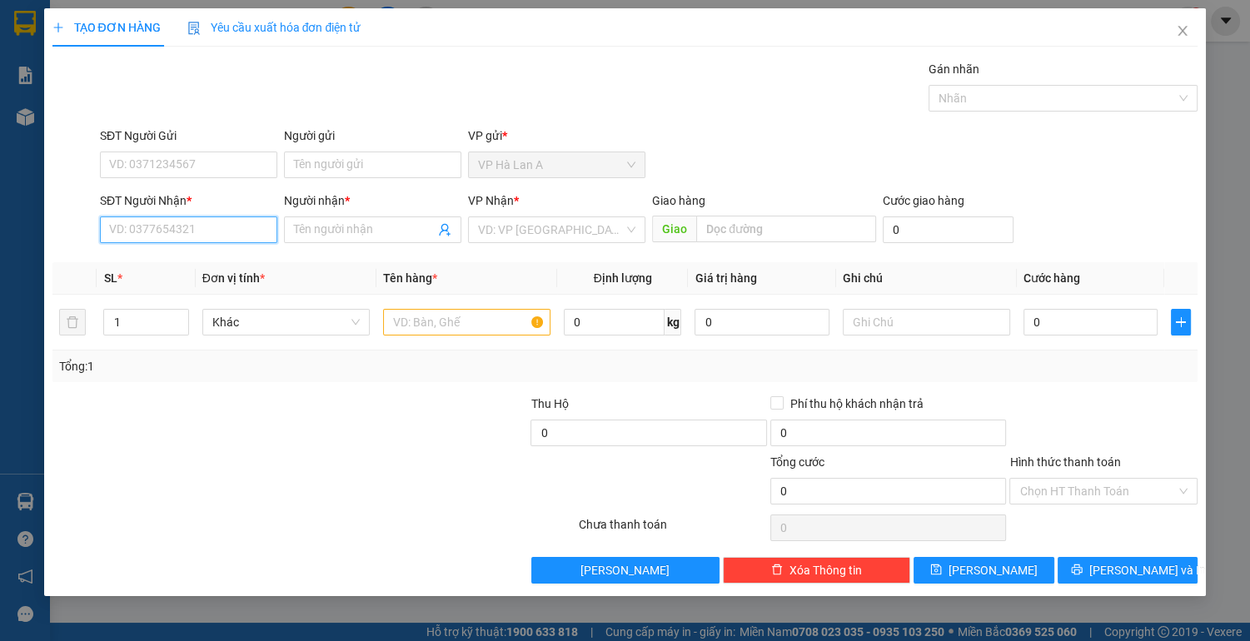
click at [205, 227] on input "SĐT Người Nhận *" at bounding box center [188, 229] width 177 height 27
type input "0906846188"
drag, startPoint x: 221, startPoint y: 258, endPoint x: 417, endPoint y: 313, distance: 204.0
click at [221, 258] on div "0906846188 - thiên" at bounding box center [188, 262] width 157 height 18
type input "thiên"
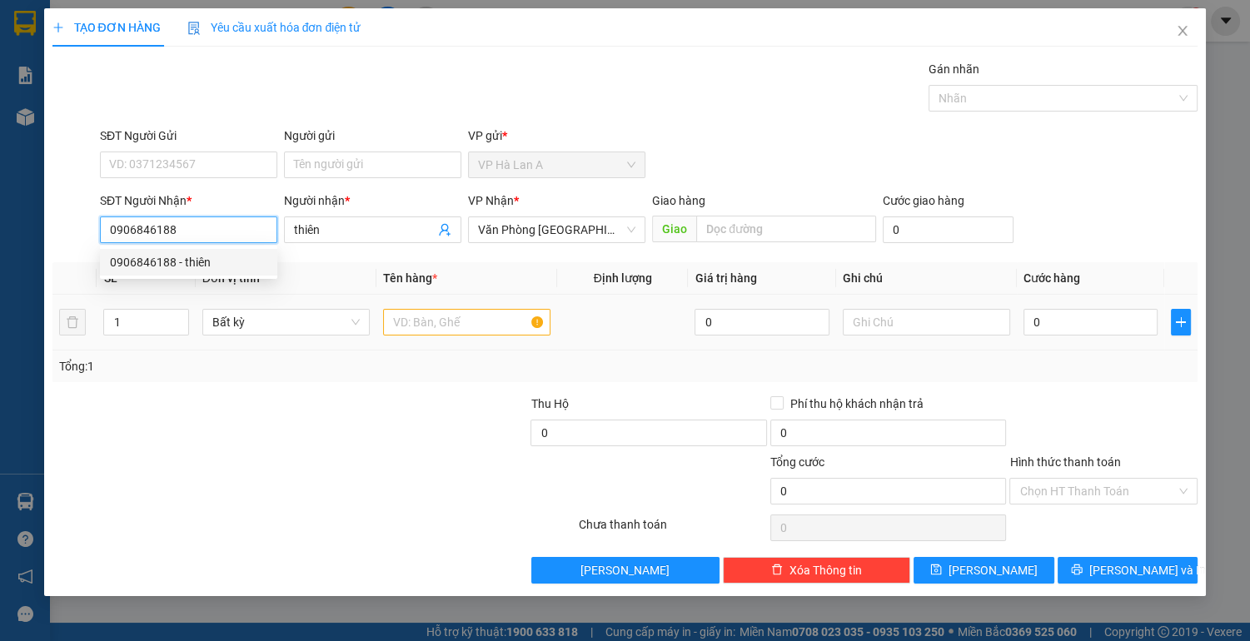
type input "0906846188"
click at [417, 312] on input "text" at bounding box center [466, 322] width 167 height 27
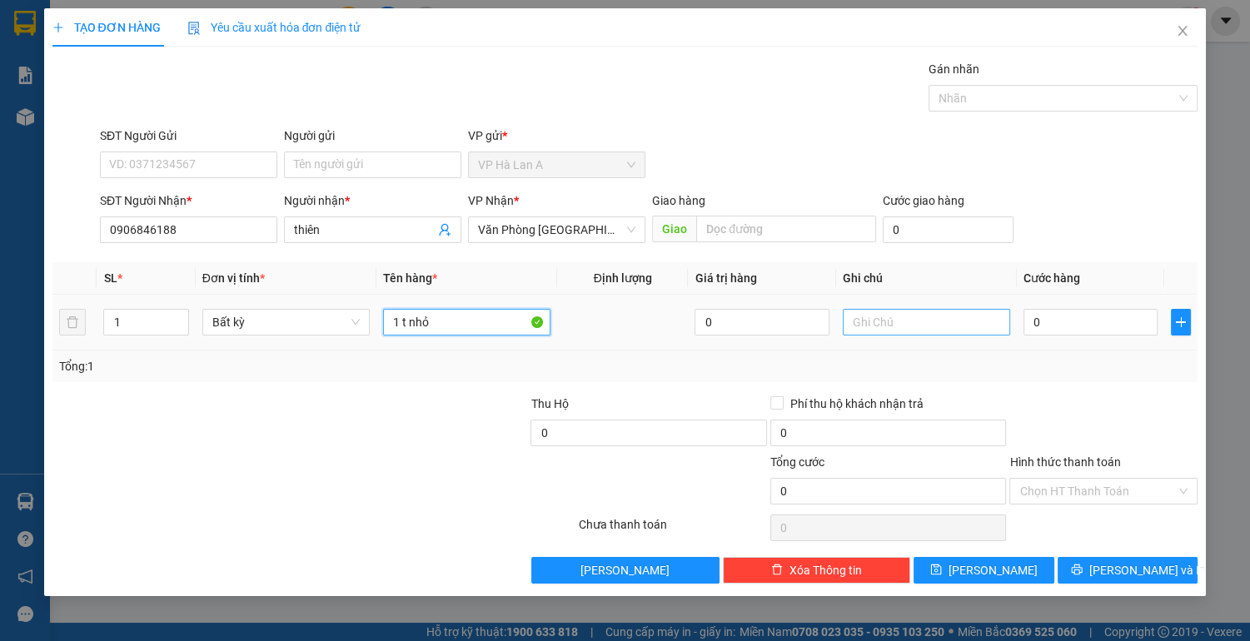
type input "1 t nhỏ"
click at [880, 314] on input "text" at bounding box center [925, 322] width 167 height 27
type input "ship"
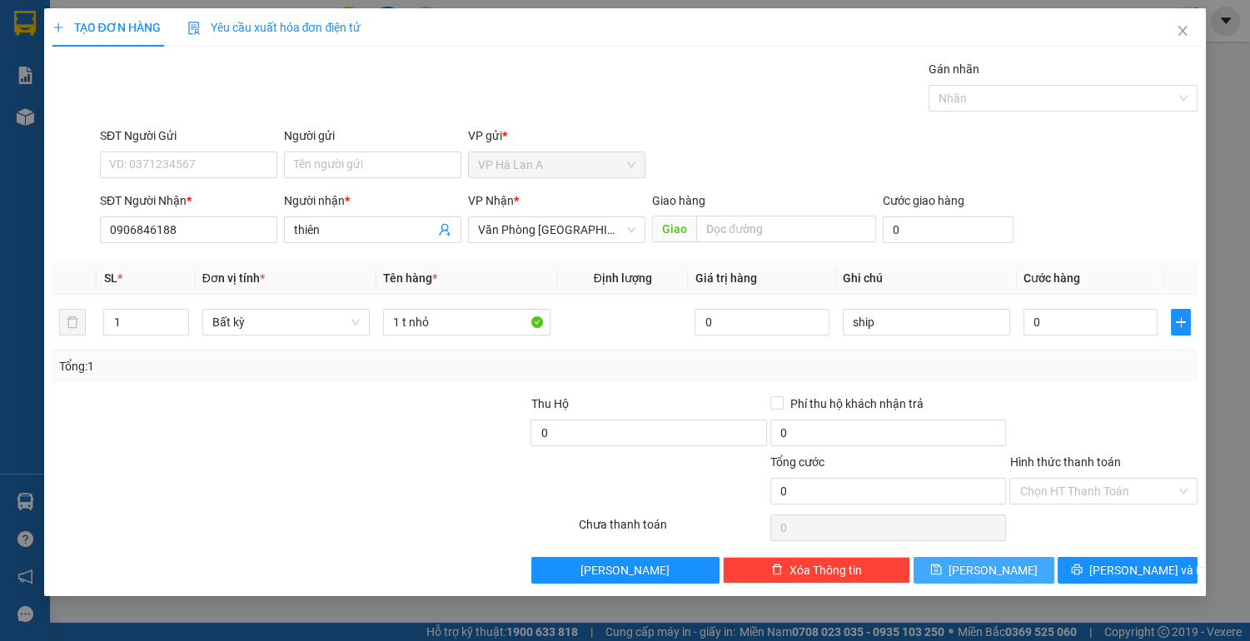
click at [981, 564] on button "[PERSON_NAME]" at bounding box center [983, 570] width 140 height 27
